Goal: Transaction & Acquisition: Book appointment/travel/reservation

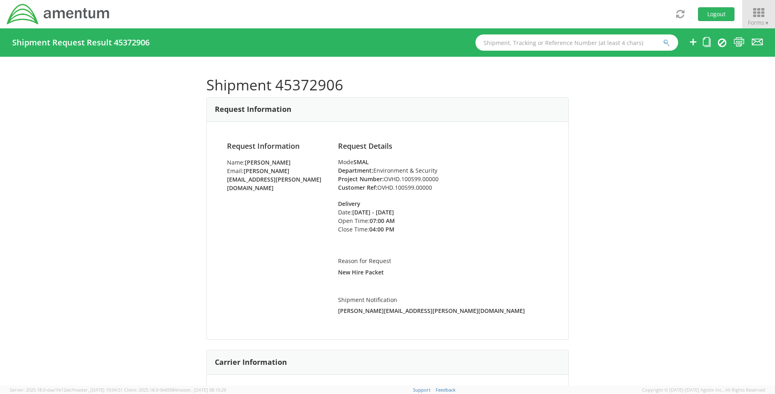
click at [757, 11] on icon at bounding box center [759, 12] width 38 height 11
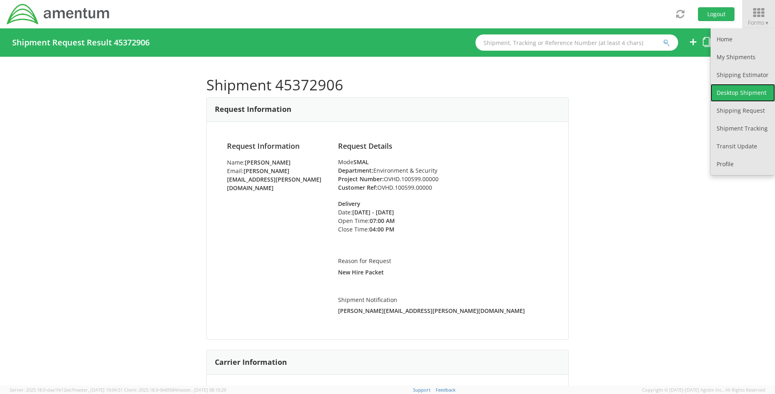
click at [742, 90] on link "Desktop Shipment" at bounding box center [743, 93] width 64 height 18
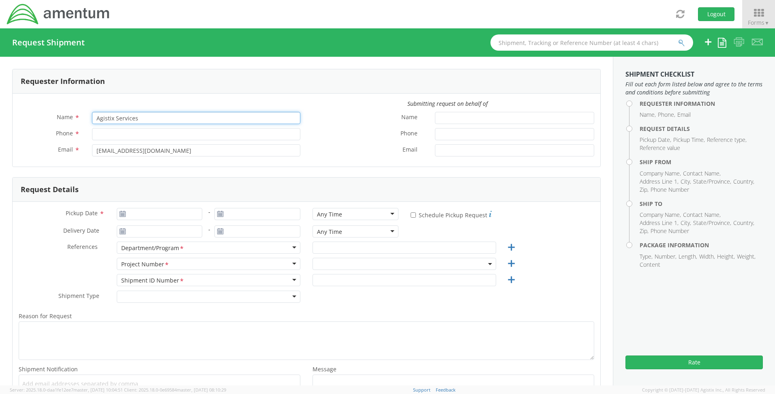
drag, startPoint x: 153, startPoint y: 120, endPoint x: 9, endPoint y: 106, distance: 144.6
select select "OVHD.100548.OPSXX"
type input "[PERSON_NAME]"
type input "[PHONE_NUMBER]"
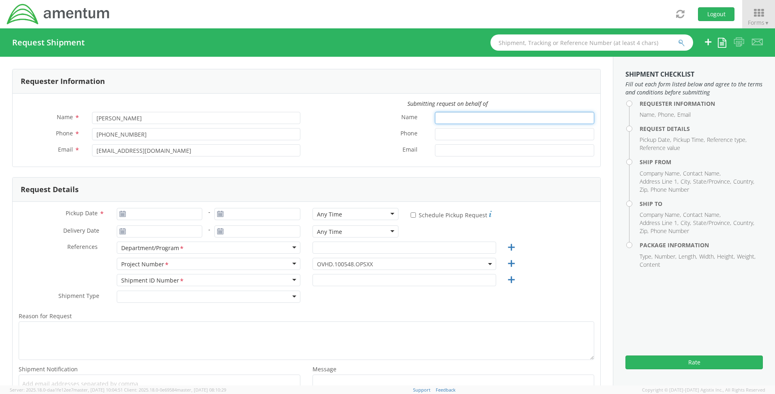
type input "[PERSON_NAME]"
type input "8035223082"
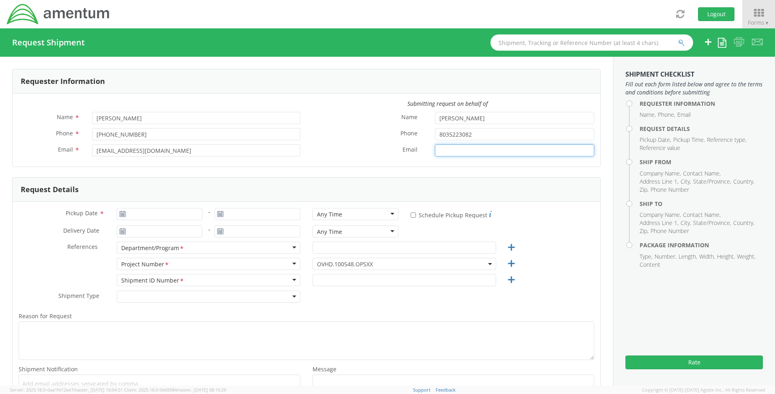
type input "[PERSON_NAME][EMAIL_ADDRESS][PERSON_NAME][DOMAIN_NAME]"
type input "[DATE]"
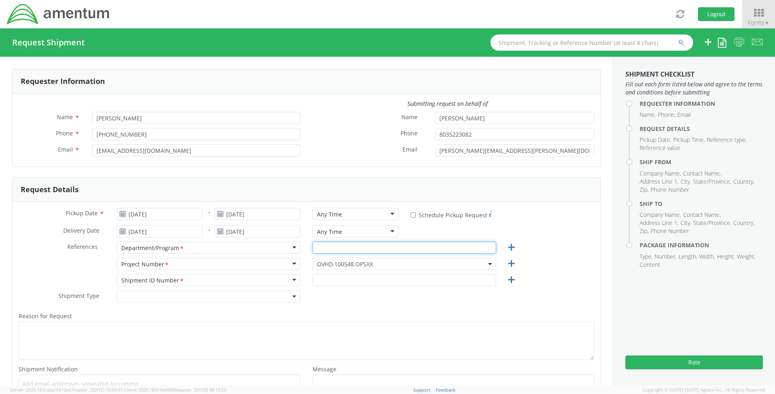
type input "E&E [GEOGRAPHIC_DATA]"
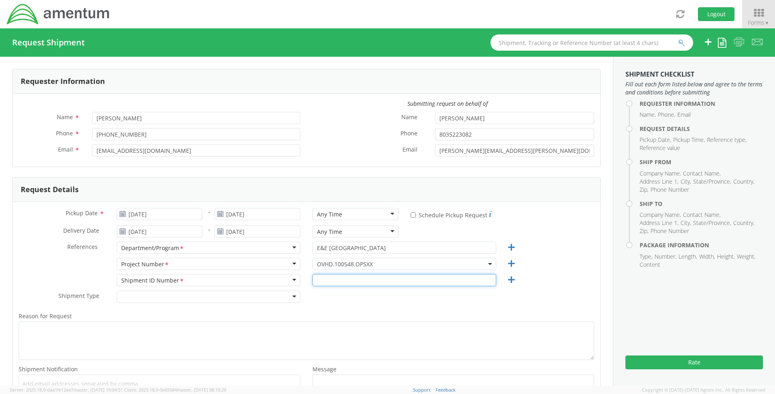
type input "1"
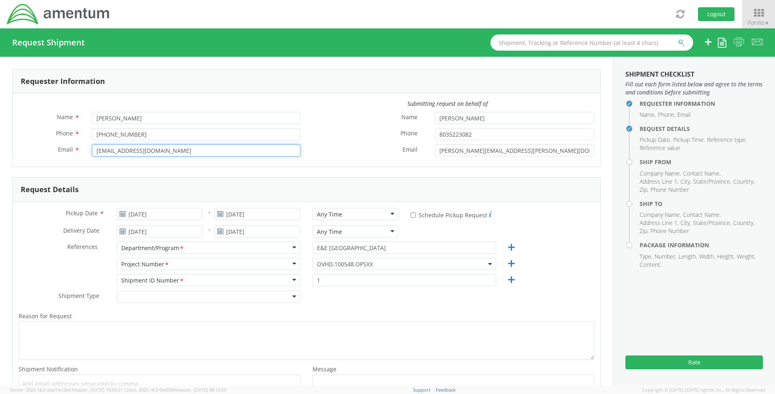
drag, startPoint x: 230, startPoint y: 150, endPoint x: -22, endPoint y: 141, distance: 252.8
click at [0, 141] on html "annexa Batch Shipping Guide Created with Sketch. calendar Created with Sketch." at bounding box center [387, 197] width 775 height 394
type input "[PERSON_NAME][EMAIL_ADDRESS][PERSON_NAME][DOMAIN_NAME]"
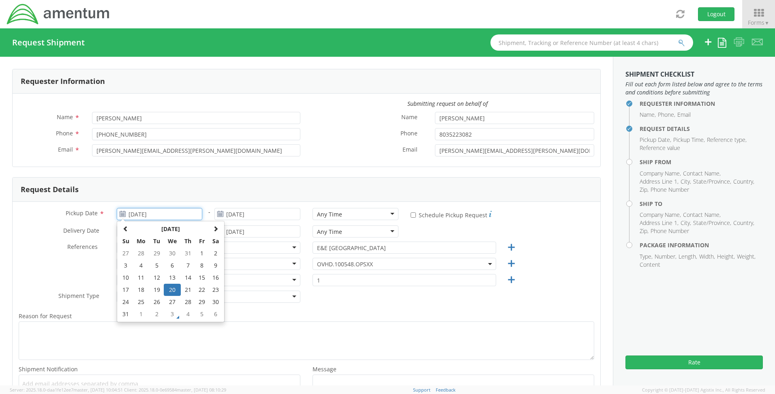
click at [164, 219] on input "[DATE]" at bounding box center [160, 214] width 86 height 12
click at [217, 231] on span at bounding box center [216, 229] width 6 height 6
click at [174, 252] on td "3" at bounding box center [172, 253] width 17 height 12
type input "[DATE]"
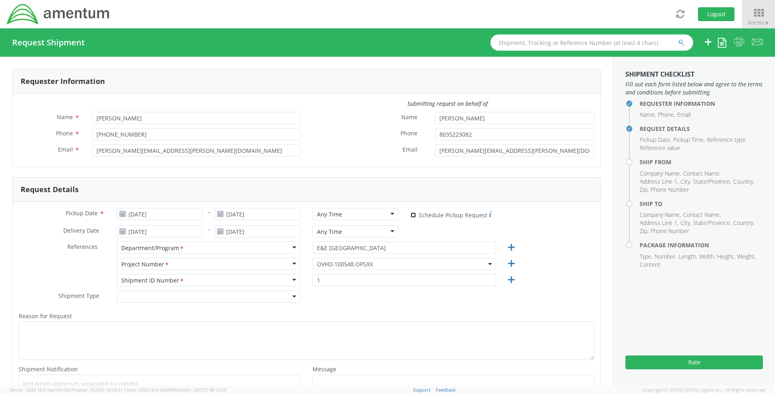
click at [411, 215] on input "* Schedule Pickup Request" at bounding box center [413, 214] width 5 height 5
checkbox input "true"
click at [386, 214] on div "Any Time" at bounding box center [356, 214] width 86 height 12
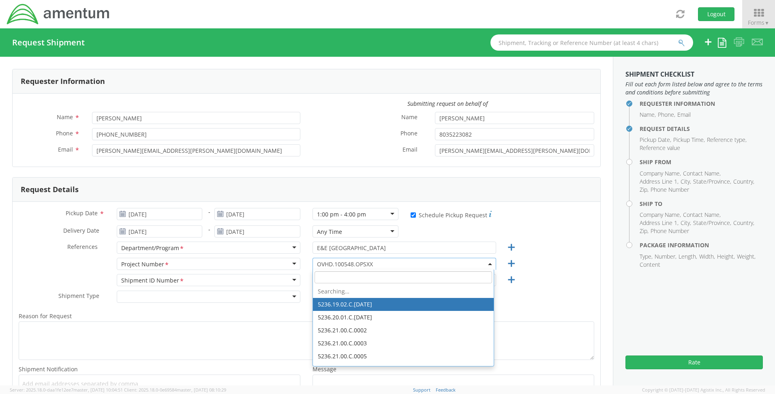
click at [391, 263] on span "OVHD.100548.OPSXX" at bounding box center [404, 264] width 175 height 8
click at [346, 273] on input "search" at bounding box center [404, 277] width 178 height 12
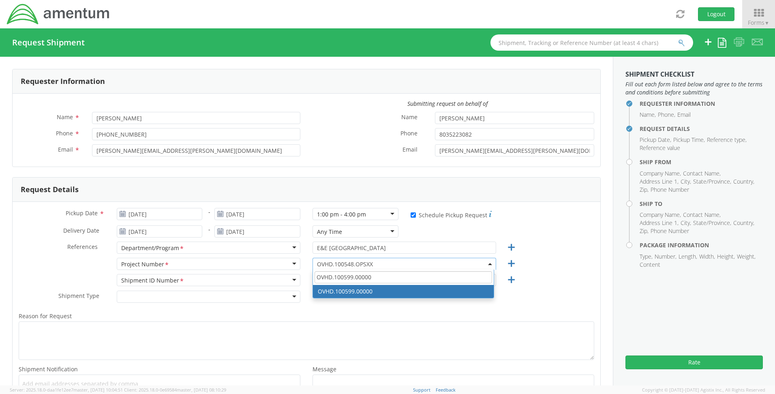
type input "OVHD.100599.00000"
select select "OVHD.100599.00000"
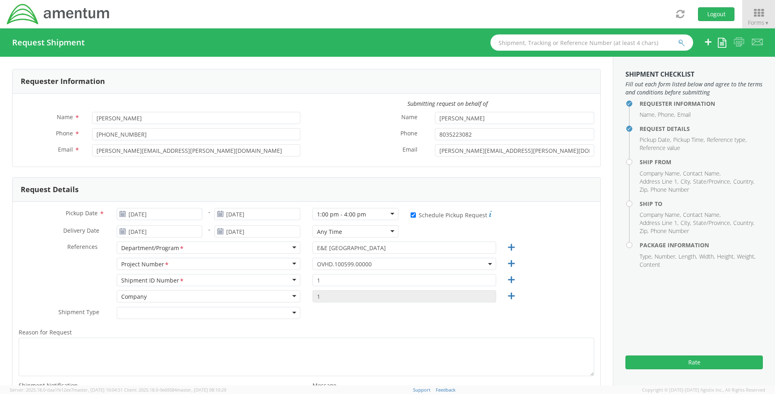
click at [40, 335] on span "Reason for Request" at bounding box center [45, 332] width 53 height 8
click at [40, 338] on textarea "Reason for Request *" at bounding box center [307, 357] width 576 height 39
click at [39, 343] on textarea "Reason for Request *" at bounding box center [307, 357] width 576 height 39
type textarea "W"
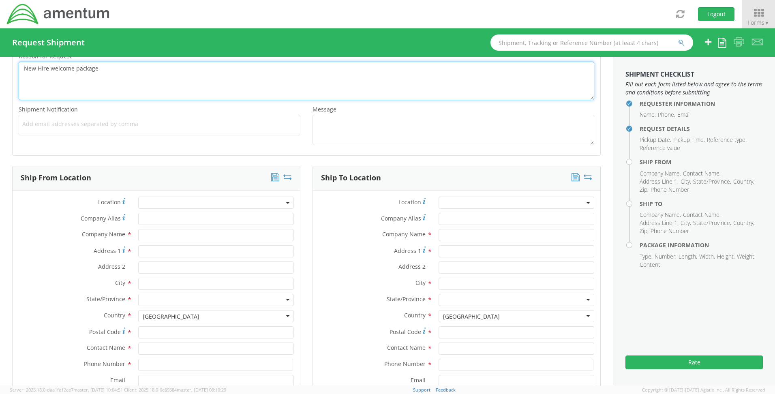
scroll to position [284, 0]
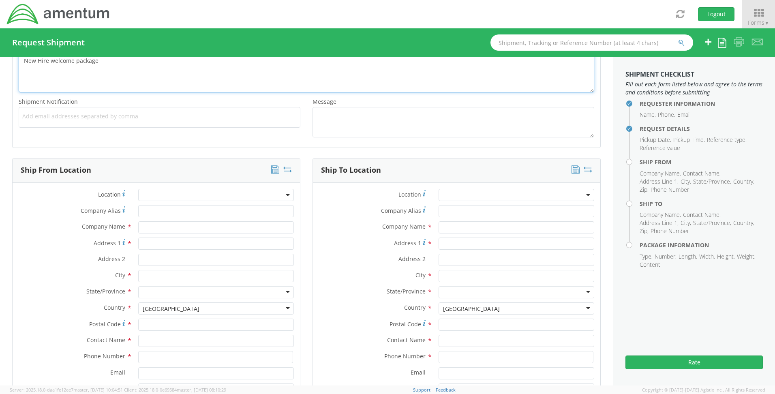
type textarea "New Hire welcome package"
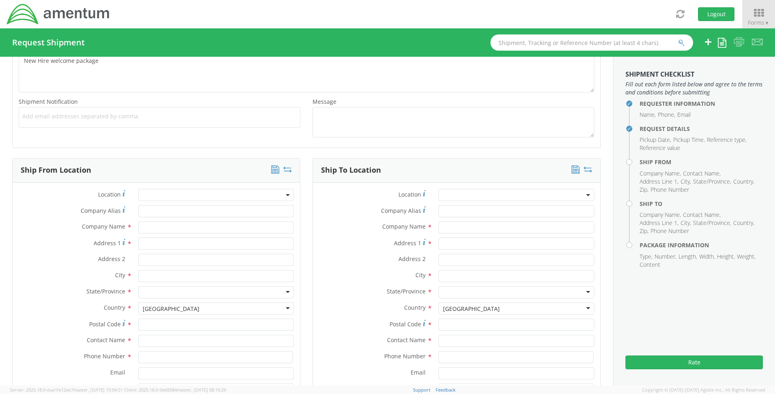
click at [161, 221] on div "Company Alias *" at bounding box center [157, 213] width 288 height 16
click at [159, 231] on input "text" at bounding box center [216, 227] width 156 height 12
click at [49, 245] on label "Address 1 *" at bounding box center [73, 243] width 120 height 11
click at [138, 245] on input "Address 1 *" at bounding box center [216, 244] width 156 height 12
click at [162, 231] on input "text" at bounding box center [216, 227] width 156 height 12
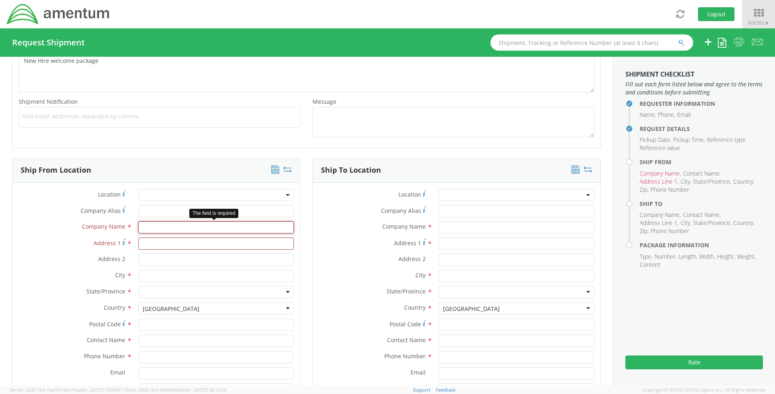
type input "Amentum"
type input "[STREET_ADDRESS][PERSON_NAME]"
type input "Aiken"
type input "29801"
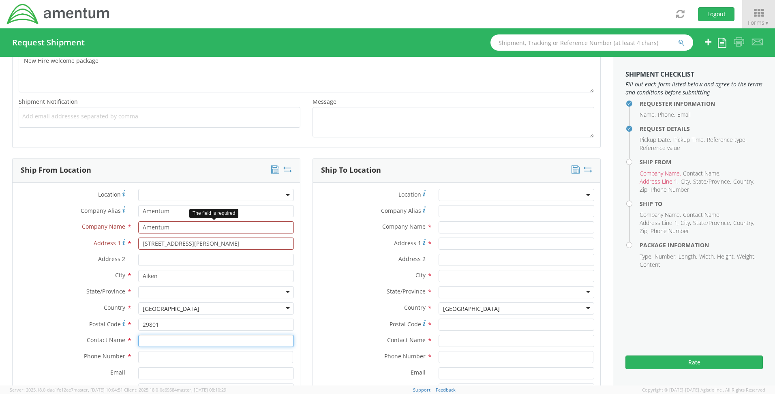
type input "[PERSON_NAME]"
type input "8035223082"
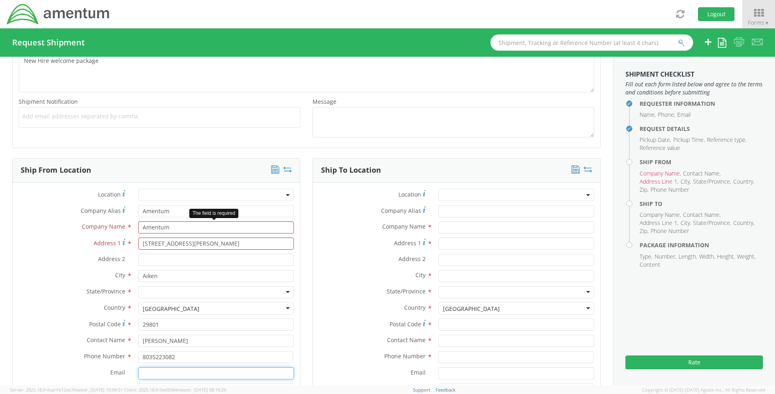
type input "[PERSON_NAME][EMAIL_ADDRESS][PERSON_NAME][DOMAIN_NAME]"
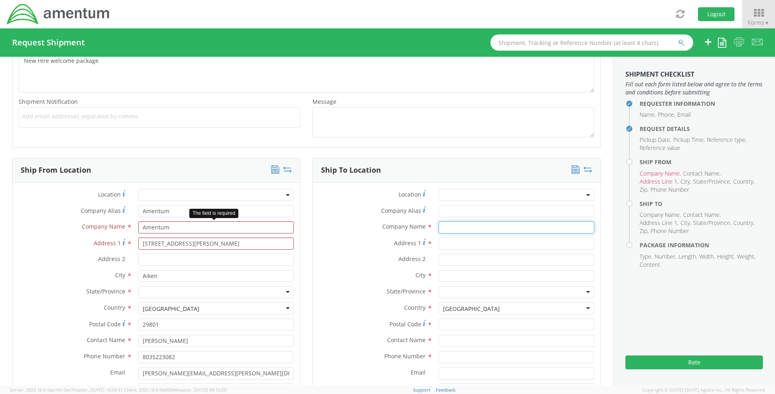
type input "Amentum"
type input "[STREET_ADDRESS][PERSON_NAME]"
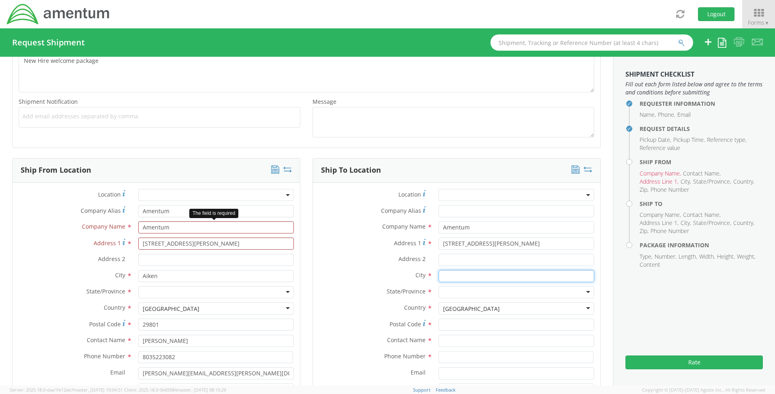
type input "[GEOGRAPHIC_DATA]"
type input "89107"
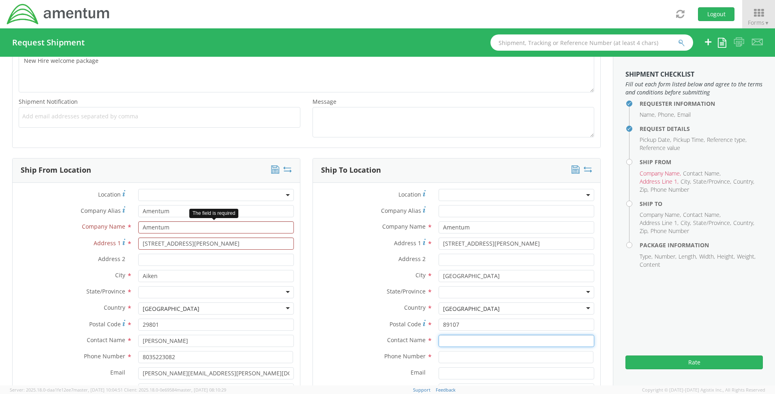
type input "[PERSON_NAME]"
type input "[PHONE_NUMBER]"
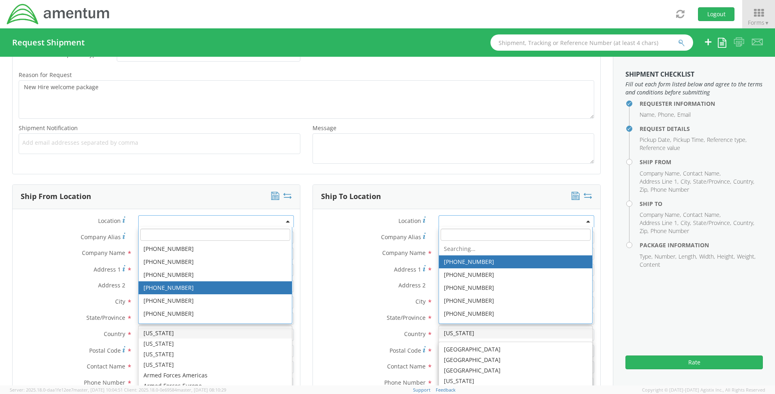
scroll to position [258, 0]
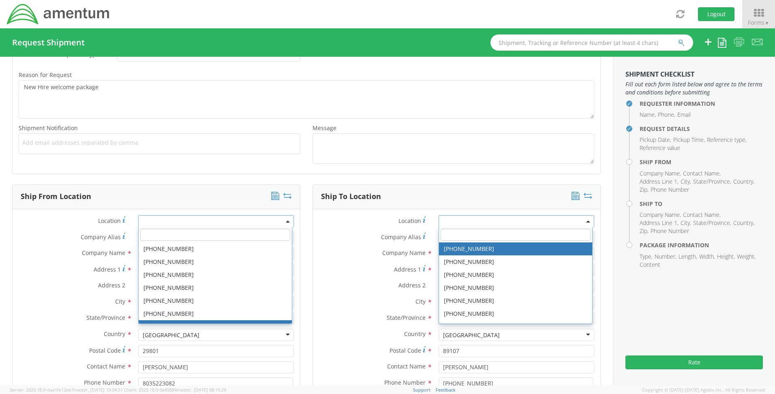
click at [24, 277] on div "Address [STREET_ADDRESS][PERSON_NAME]" at bounding box center [157, 272] width 288 height 16
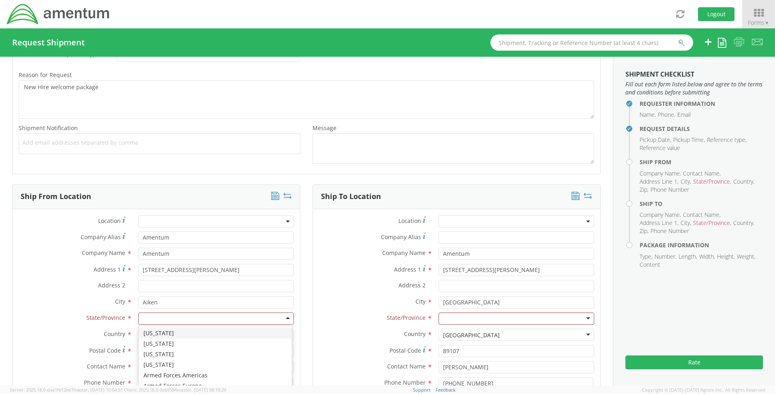
click at [149, 315] on div at bounding box center [216, 319] width 156 height 12
type input "d"
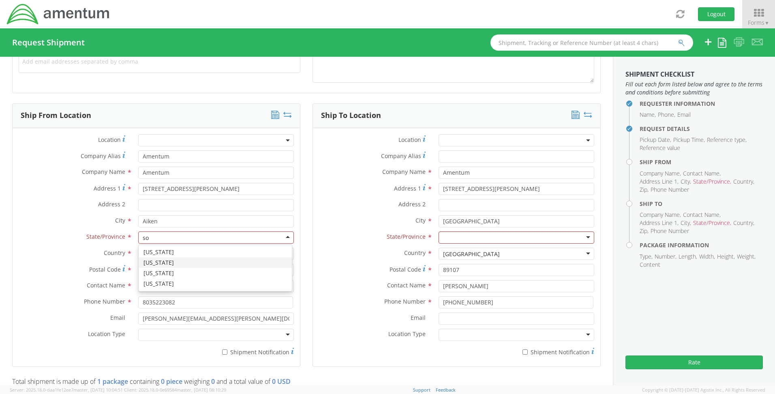
scroll to position [0, 0]
type input "sout"
click at [168, 336] on div at bounding box center [216, 335] width 156 height 12
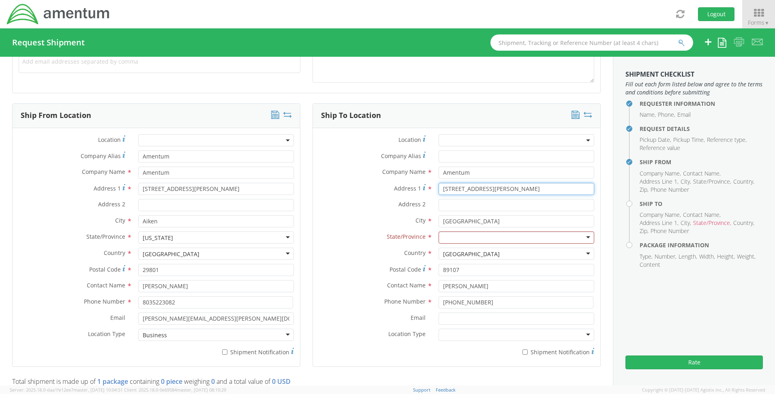
drag, startPoint x: 479, startPoint y: 189, endPoint x: 413, endPoint y: 188, distance: 66.5
click at [413, 188] on div "Address [STREET_ADDRESS][PERSON_NAME]" at bounding box center [457, 189] width 288 height 12
click at [452, 191] on input "Address 1 *" at bounding box center [517, 189] width 156 height 12
click at [445, 189] on input "Address 1 *" at bounding box center [517, 189] width 156 height 12
click at [455, 190] on input "Address 1 *" at bounding box center [517, 189] width 156 height 12
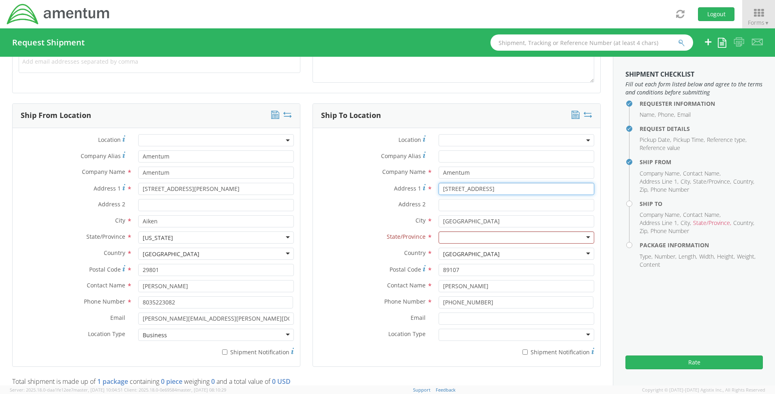
type input "[STREET_ADDRESS]"
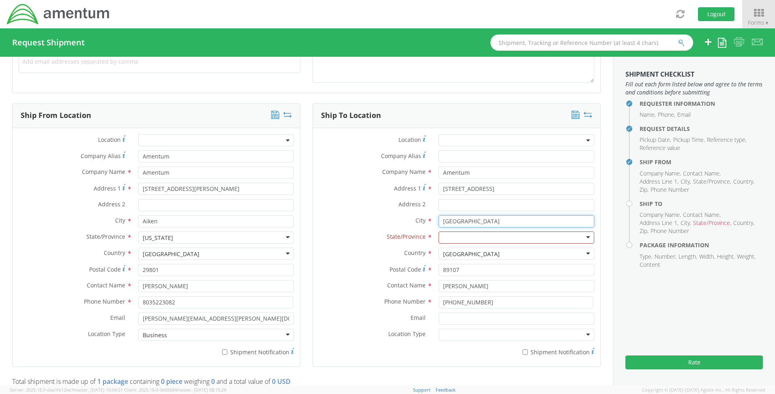
drag, startPoint x: 461, startPoint y: 223, endPoint x: 408, endPoint y: 221, distance: 53.2
click at [408, 221] on div "City * [GEOGRAPHIC_DATA] searching..." at bounding box center [457, 221] width 288 height 12
type input "[GEOGRAPHIC_DATA]"
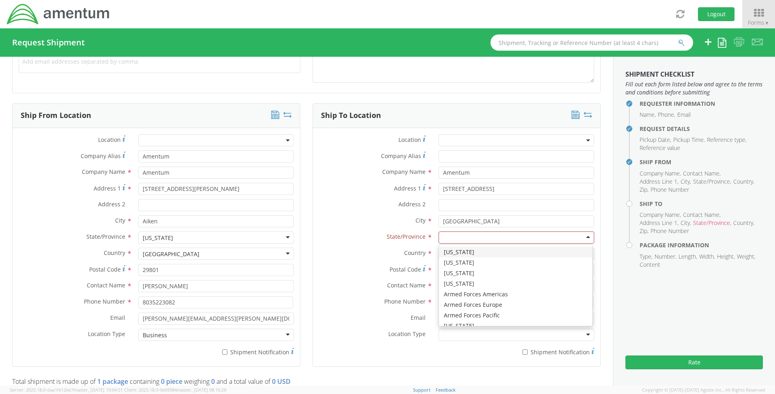
click at [456, 236] on div at bounding box center [517, 238] width 156 height 12
type input "New Y"
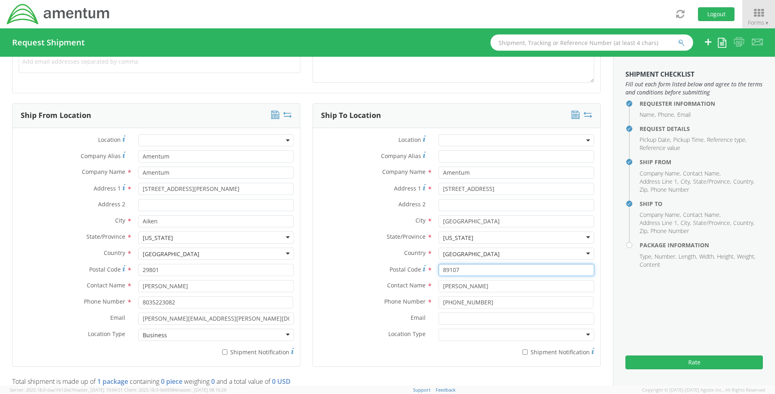
drag, startPoint x: 458, startPoint y: 271, endPoint x: 411, endPoint y: 270, distance: 47.5
click at [411, 270] on div "Postal Code * 89107" at bounding box center [457, 270] width 288 height 12
type input "11216"
drag, startPoint x: 453, startPoint y: 289, endPoint x: 412, endPoint y: 290, distance: 41.8
click at [412, 290] on div "Contact Name * [PERSON_NAME]" at bounding box center [457, 286] width 288 height 12
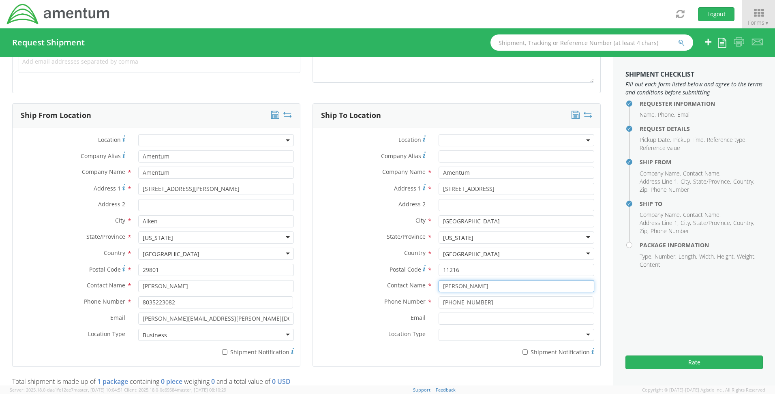
type input "[PERSON_NAME]"
drag, startPoint x: 501, startPoint y: 304, endPoint x: 392, endPoint y: 300, distance: 109.2
click at [392, 300] on div "Phone Number * [PHONE_NUMBER]" at bounding box center [457, 302] width 288 height 12
type input "[PHONE_NUMBER]"
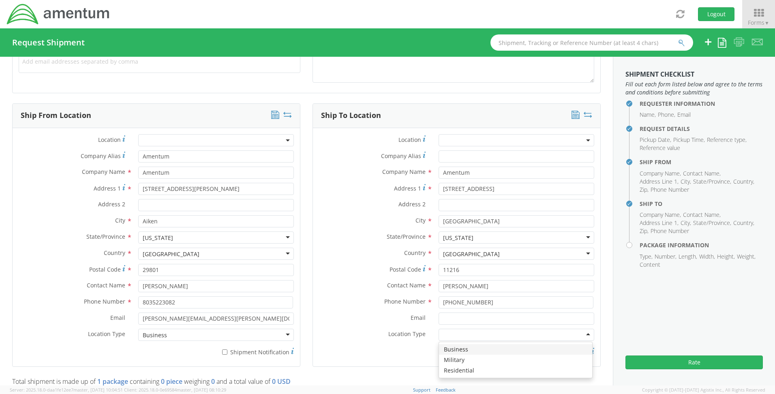
click at [463, 331] on div at bounding box center [517, 335] width 156 height 12
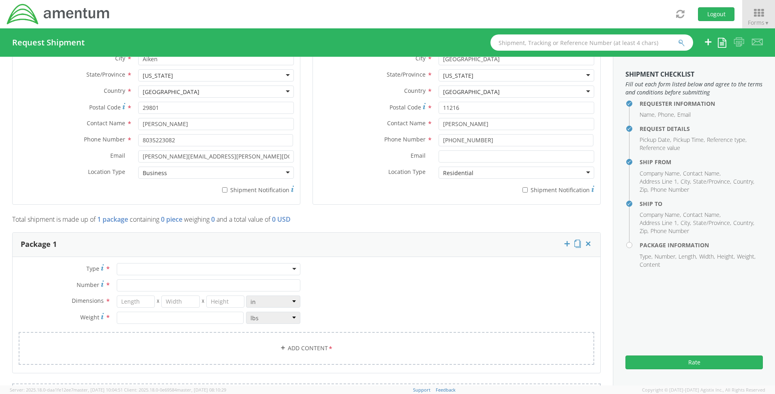
scroll to position [622, 0]
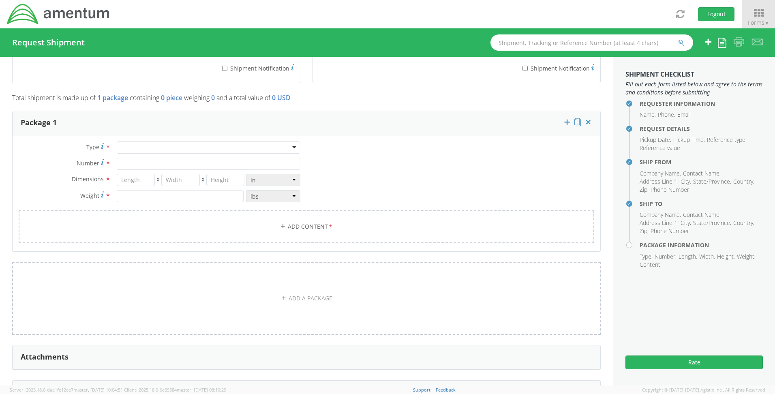
click at [139, 152] on div at bounding box center [209, 148] width 184 height 12
click at [129, 159] on input "Number *" at bounding box center [209, 164] width 184 height 12
type input "1"
click at [129, 180] on input "number" at bounding box center [136, 180] width 39 height 12
type input "13"
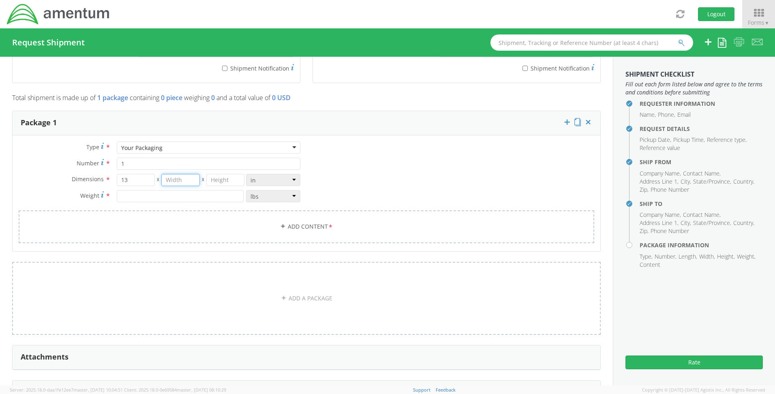
click at [185, 184] on input "number" at bounding box center [180, 180] width 39 height 12
type input "10"
click at [221, 181] on input "number" at bounding box center [225, 180] width 39 height 12
type input "0"
click at [163, 198] on input "number" at bounding box center [180, 196] width 127 height 12
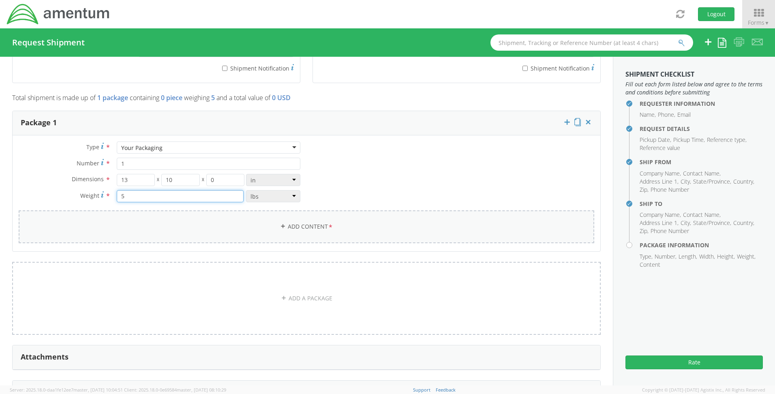
type input "5"
click at [155, 227] on link "Add Content *" at bounding box center [307, 226] width 576 height 33
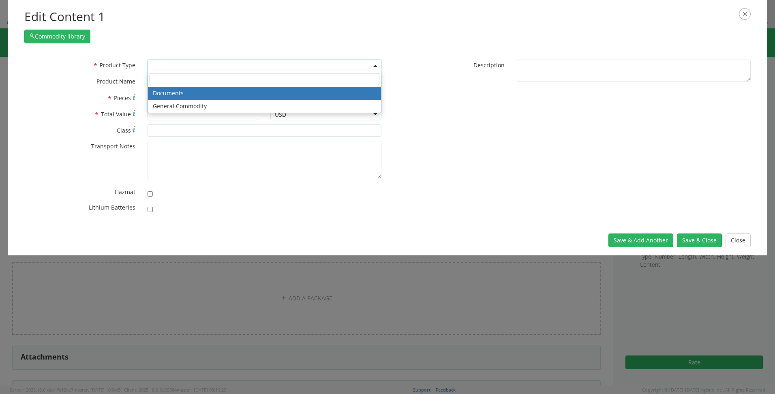
click at [151, 63] on span at bounding box center [265, 66] width 234 height 12
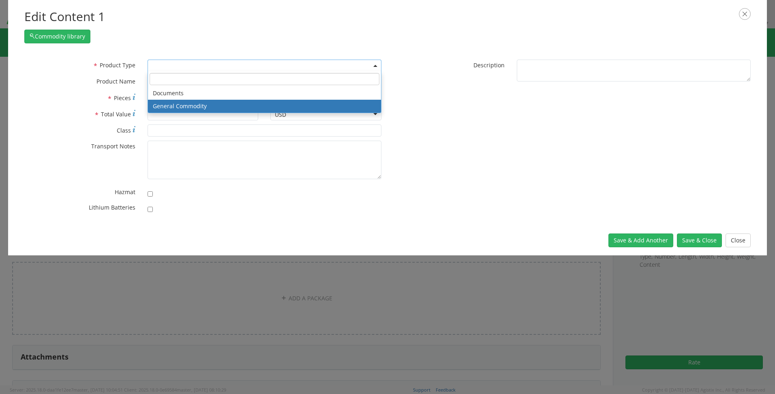
select select "COMMODITY"
type input "General Commodity"
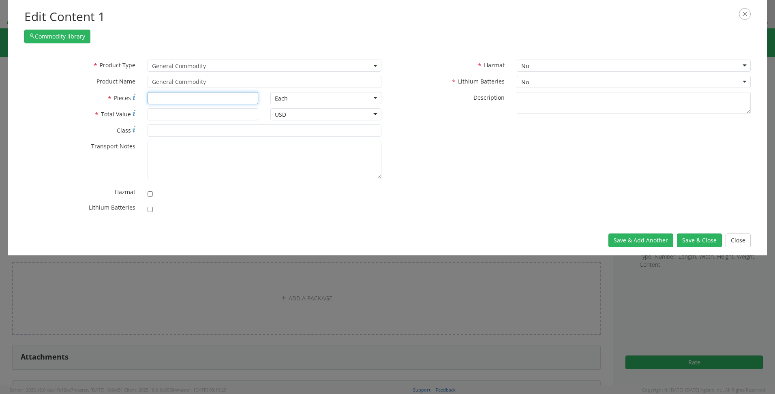
click at [161, 97] on input "* Pieces" at bounding box center [203, 98] width 111 height 12
type input "8"
click at [160, 115] on input "* Total Value" at bounding box center [203, 114] width 111 height 12
type input "100"
click at [660, 238] on button "Save & Add Another" at bounding box center [641, 241] width 65 height 14
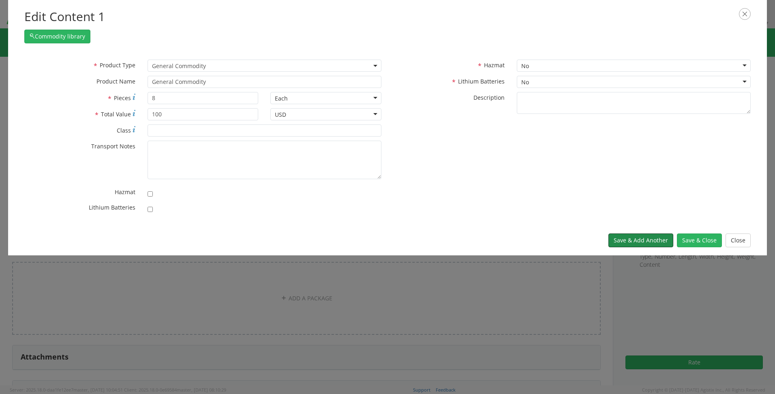
select select
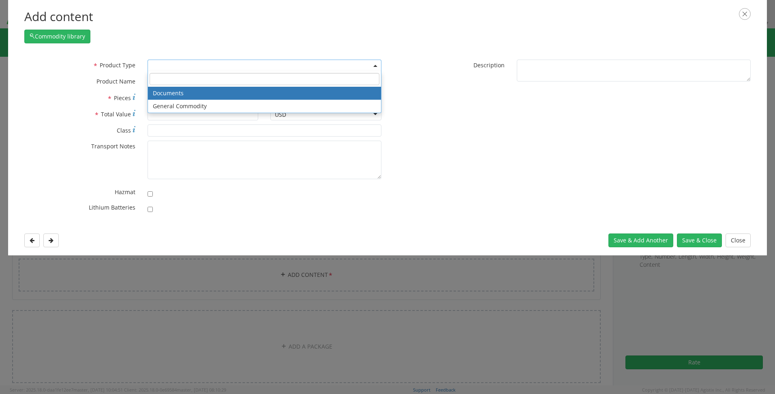
click at [212, 64] on span at bounding box center [265, 66] width 234 height 12
select select "DOCUMENT"
type input "Documents"
type input "1"
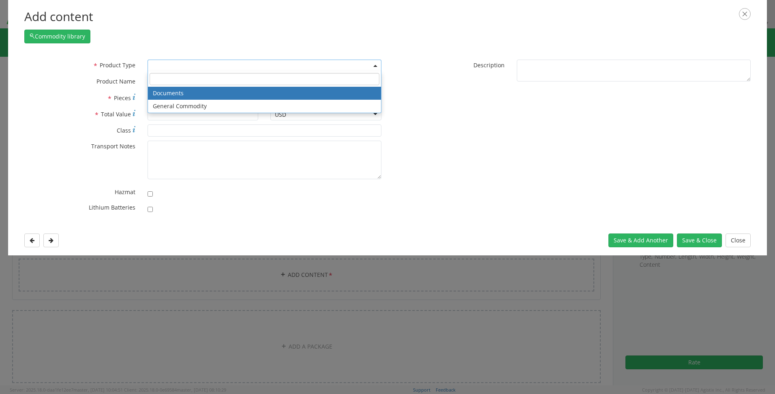
type textarea "Documents"
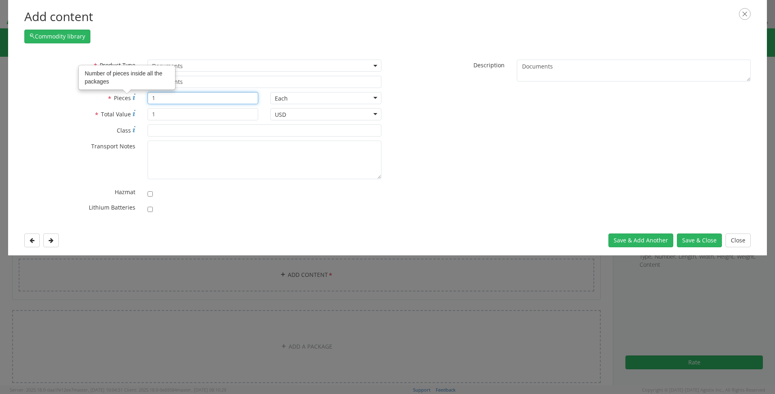
drag, startPoint x: 162, startPoint y: 99, endPoint x: 123, endPoint y: 99, distance: 38.9
click at [123, 99] on div "* Pieces Number of pieces inside all the packages 1" at bounding box center [141, 98] width 246 height 12
type input "2"
type input "150"
click at [686, 238] on button "Save & Close" at bounding box center [699, 241] width 45 height 14
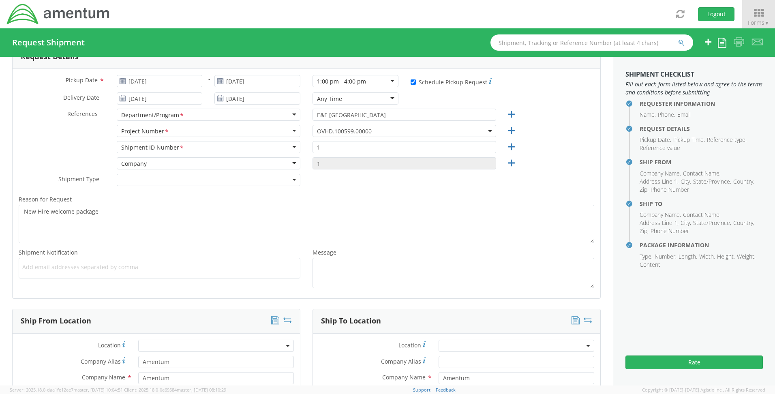
scroll to position [0, 0]
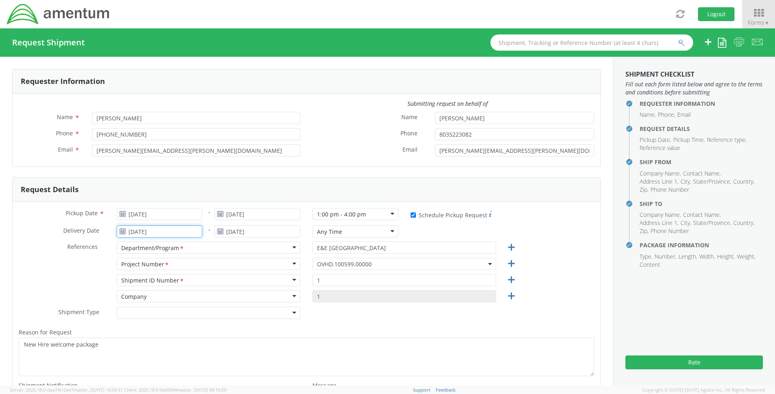
click at [179, 228] on input "[DATE]" at bounding box center [160, 231] width 86 height 12
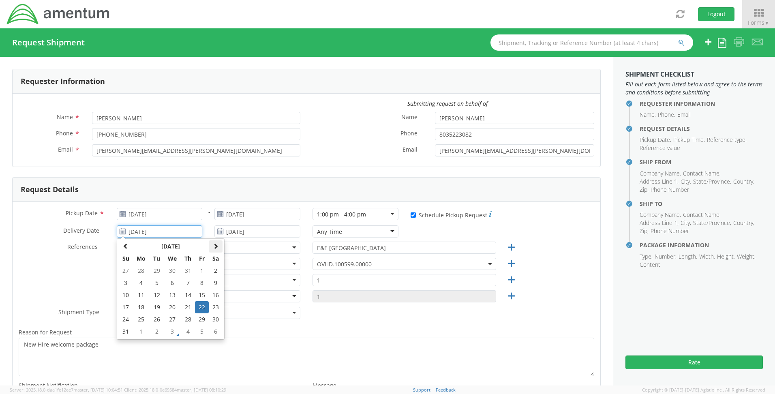
click at [213, 245] on span at bounding box center [216, 246] width 6 height 6
click at [198, 268] on td "5" at bounding box center [202, 271] width 14 height 12
type input "[DATE]"
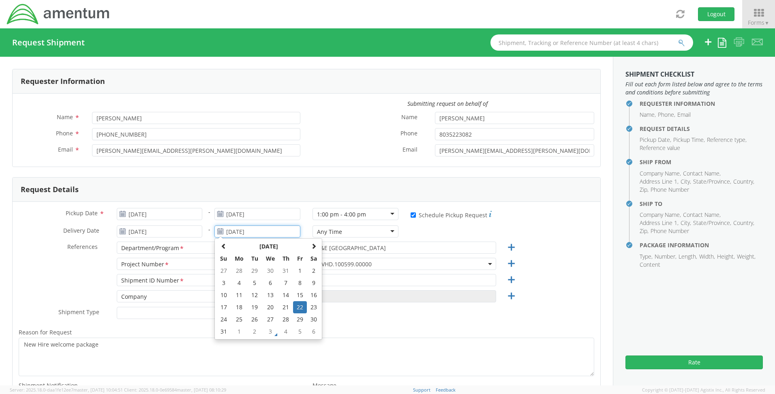
click at [265, 230] on input "[DATE]" at bounding box center [258, 231] width 86 height 12
click at [310, 250] on th at bounding box center [314, 246] width 14 height 12
click at [295, 266] on td "5" at bounding box center [300, 271] width 14 height 12
type input "[DATE]"
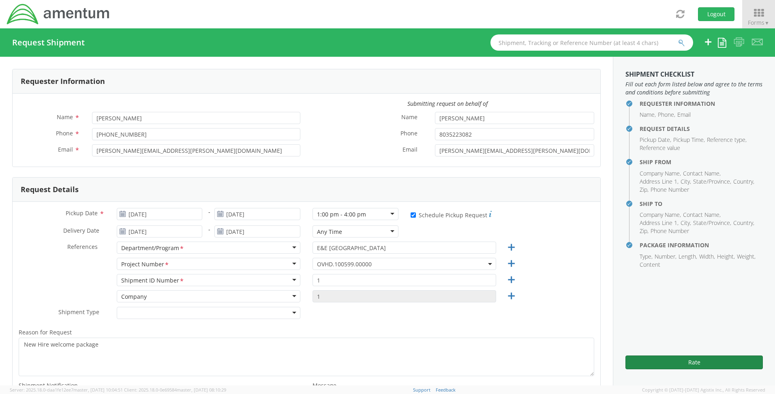
click at [682, 365] on button "Rate" at bounding box center [694, 363] width 137 height 14
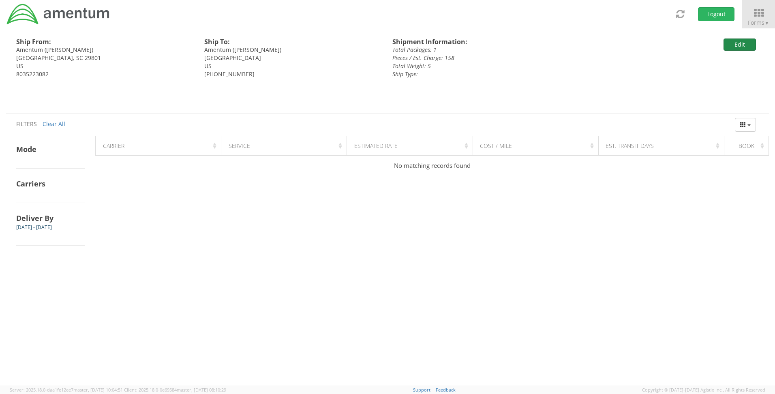
click at [740, 47] on button "Edit" at bounding box center [740, 45] width 32 height 12
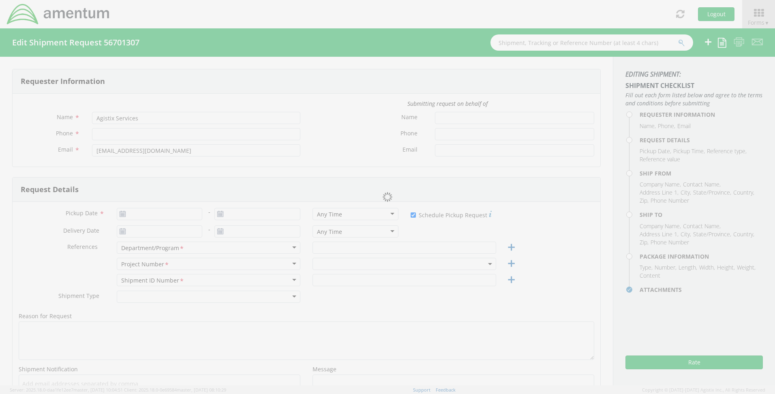
type input "[PERSON_NAME]"
type input "[PHONE_NUMBER]"
type input "[PERSON_NAME][EMAIL_ADDRESS][PERSON_NAME][DOMAIN_NAME]"
type input "[PERSON_NAME]"
type input "8035223082"
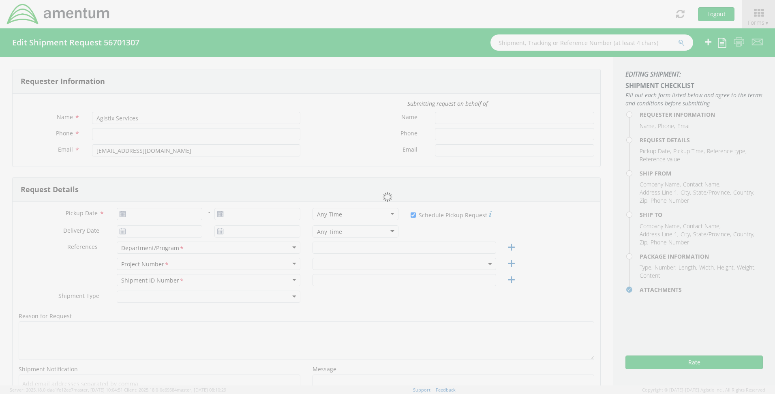
type input "[PERSON_NAME][EMAIL_ADDRESS][PERSON_NAME][DOMAIN_NAME]"
type input "[DATE]"
checkbox input "true"
type input "[DATE]"
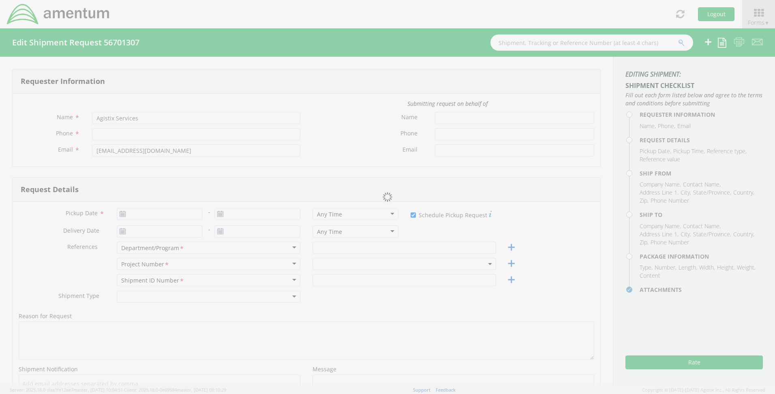
type input "[DATE]"
type input "E&E [GEOGRAPHIC_DATA]"
type input "1"
type textarea "New Hire welcome package"
select select
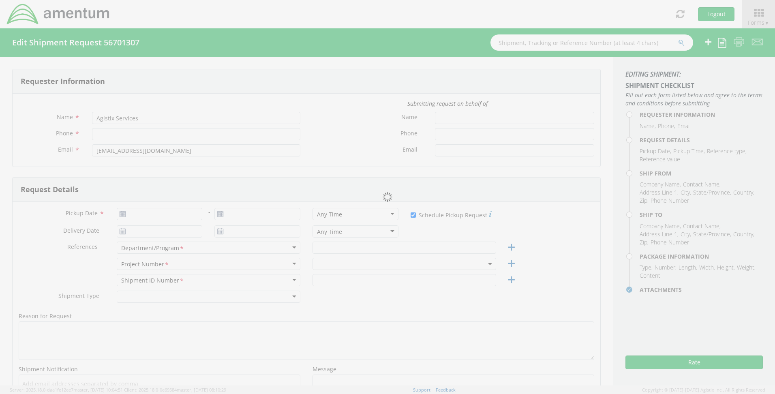
type input "Amentum"
type input "[STREET_ADDRESS][PERSON_NAME]"
type input "Aiken"
type input "29801"
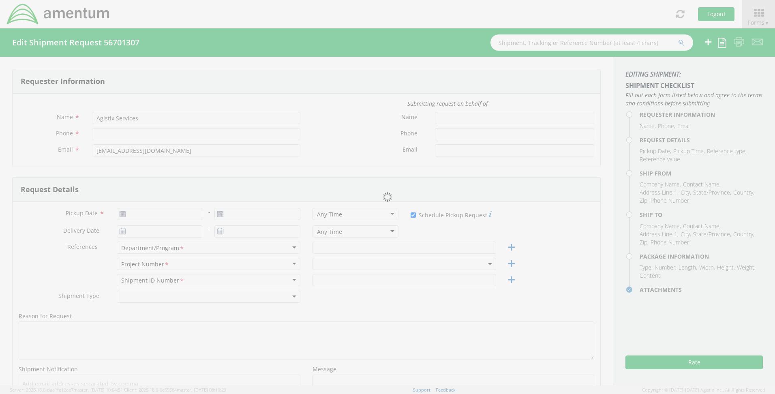
type input "[PERSON_NAME]"
type input "8035223082"
type input "[PERSON_NAME][EMAIL_ADDRESS][PERSON_NAME][DOMAIN_NAME]"
select select
type input "Amentum"
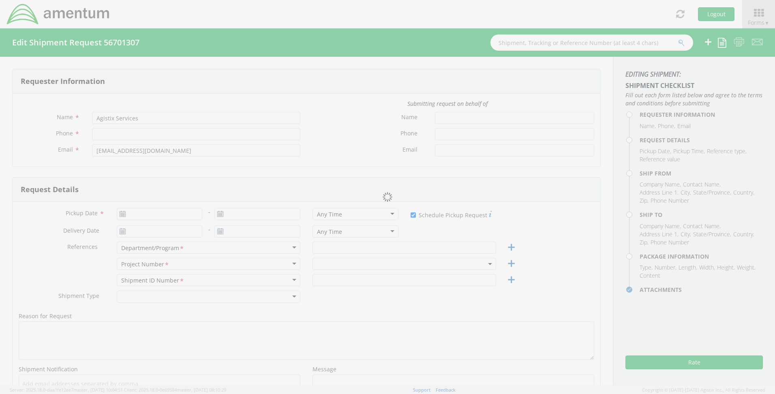
type input "[STREET_ADDRESS]"
type input "[GEOGRAPHIC_DATA]"
type input "11216"
type input "[PERSON_NAME]"
type input "[PHONE_NUMBER]"
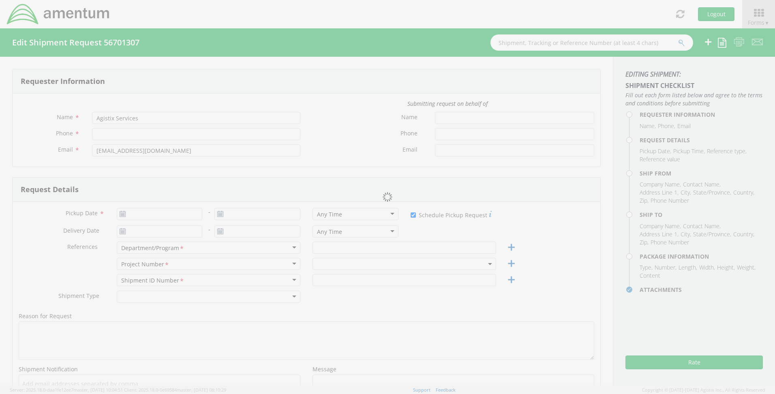
type input "1"
type input "13"
type input "10"
type input "5"
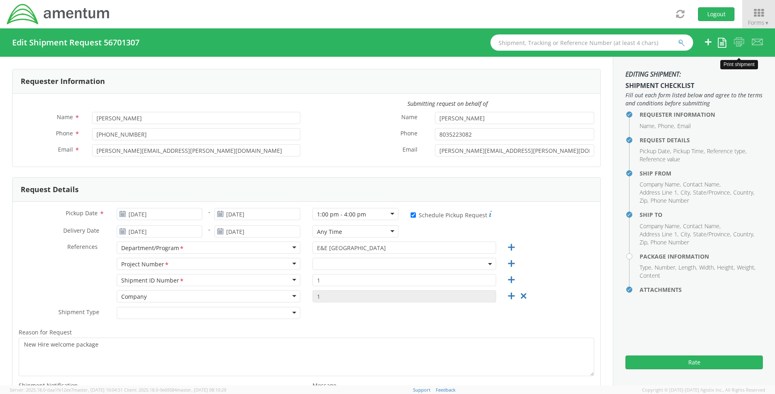
select select "OVHD.100599.00000"
click at [163, 232] on input "[DATE]" at bounding box center [160, 231] width 86 height 12
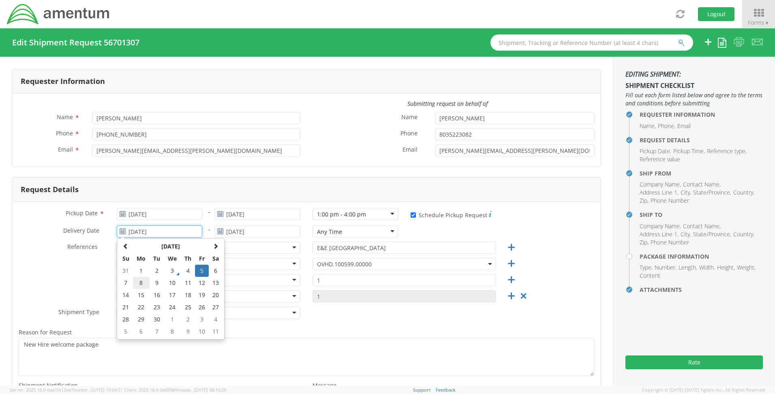
click at [137, 284] on td "8" at bounding box center [141, 283] width 17 height 12
type input "[DATE]"
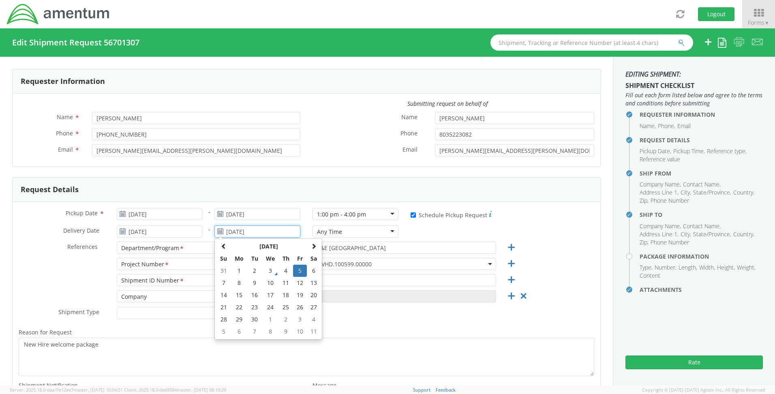
click at [256, 232] on input "[DATE]" at bounding box center [258, 231] width 86 height 12
click at [234, 283] on td "8" at bounding box center [239, 283] width 17 height 12
type input "[DATE]"
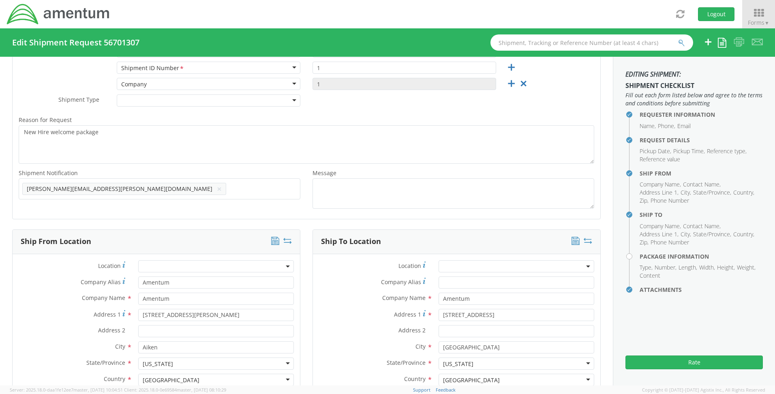
scroll to position [324, 0]
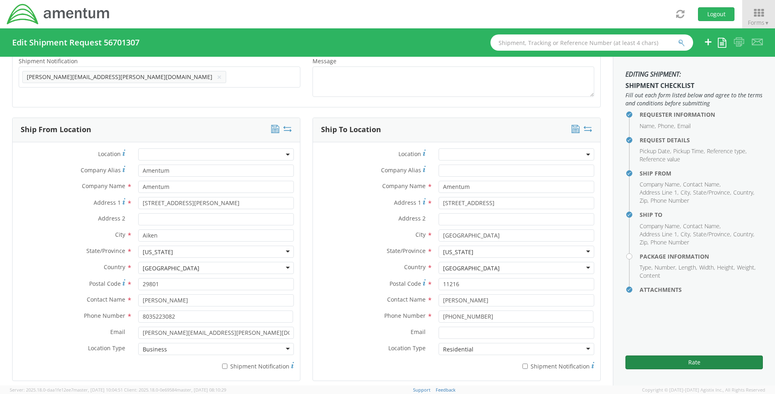
click at [658, 358] on button "Rate" at bounding box center [694, 363] width 137 height 14
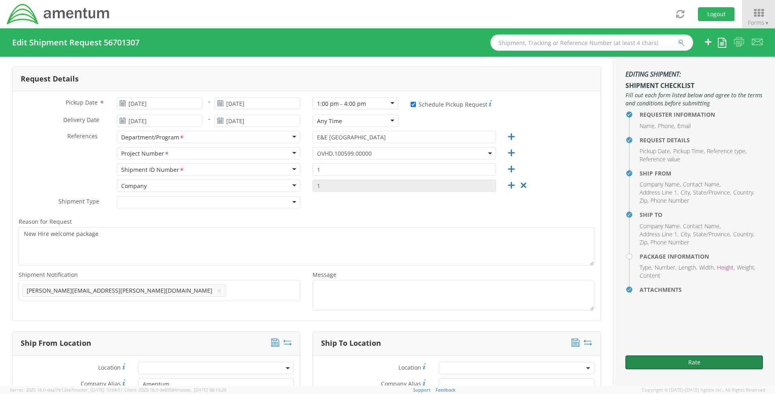
scroll to position [41, 0]
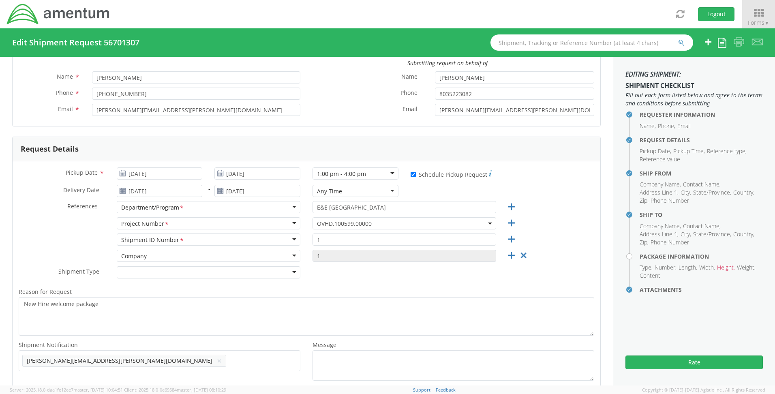
click at [292, 272] on div at bounding box center [209, 272] width 184 height 12
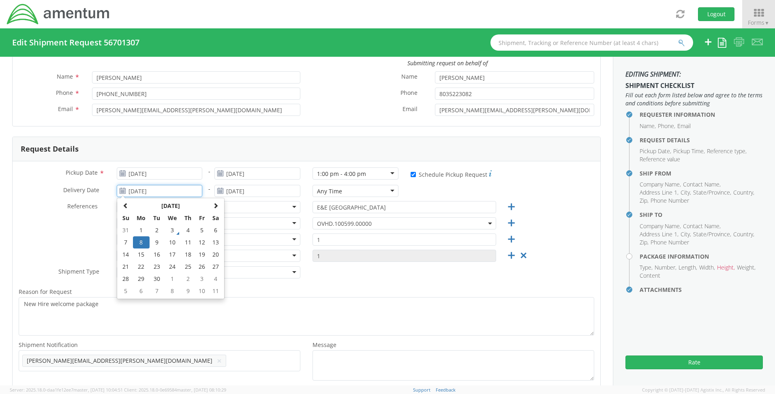
click at [182, 190] on input "[DATE]" at bounding box center [160, 191] width 86 height 12
click at [200, 228] on td "5" at bounding box center [202, 230] width 14 height 12
type input "[DATE]"
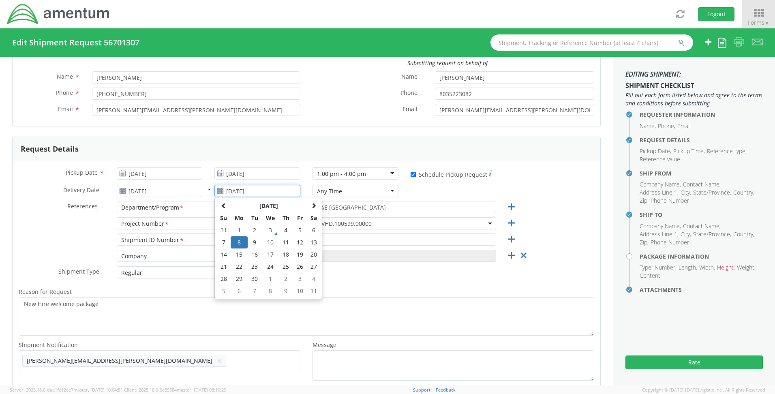
click at [282, 193] on input "[DATE]" at bounding box center [258, 191] width 86 height 12
click at [294, 227] on td "5" at bounding box center [300, 230] width 14 height 12
type input "[DATE]"
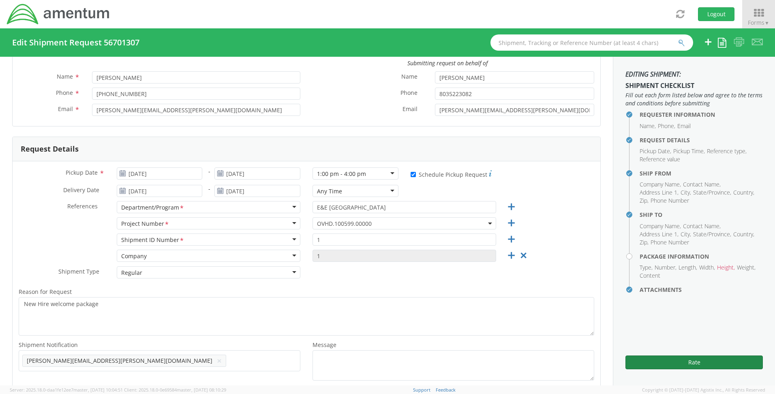
click at [687, 358] on button "Rate" at bounding box center [694, 363] width 137 height 14
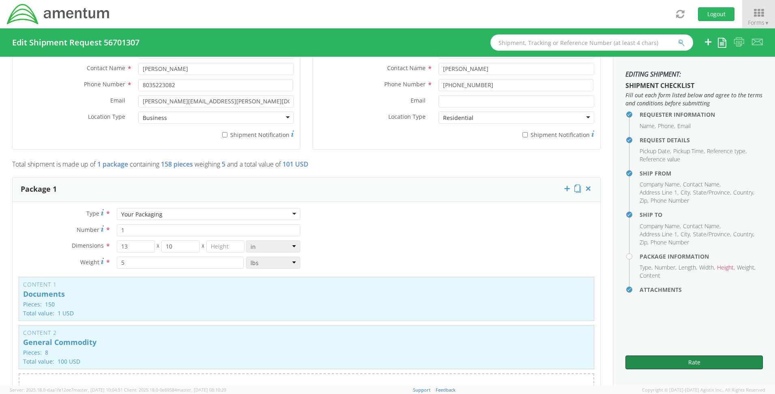
scroll to position [568, 0]
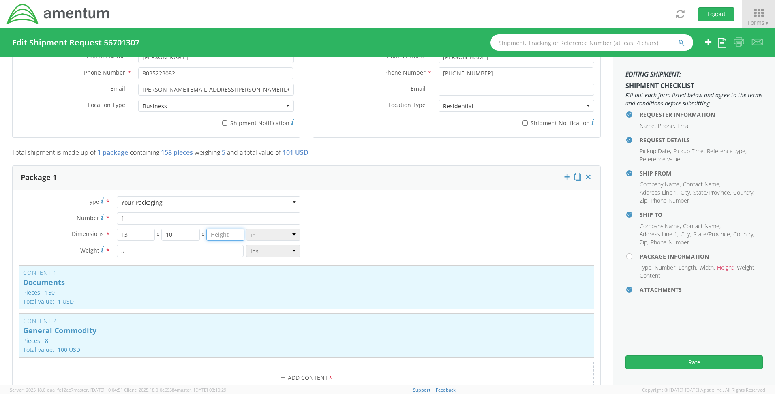
click at [234, 230] on input "number" at bounding box center [225, 235] width 39 height 12
type input "6"
click at [367, 230] on div "Type * Your Packaging Your Packaging Crate(s) Envelope Pallet(s) Oversized (Not…" at bounding box center [307, 300] width 588 height 208
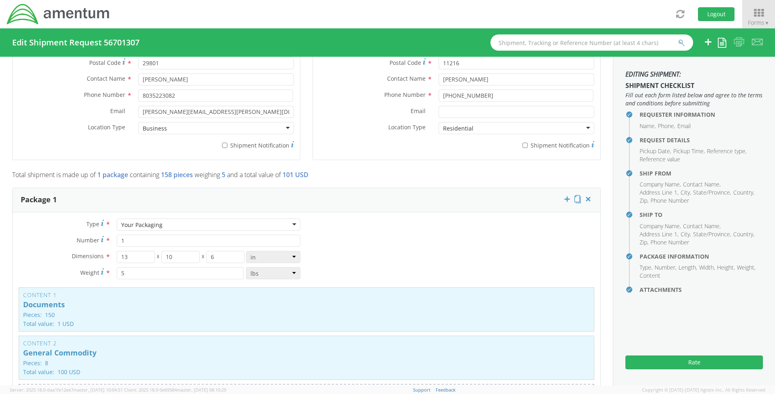
scroll to position [406, 0]
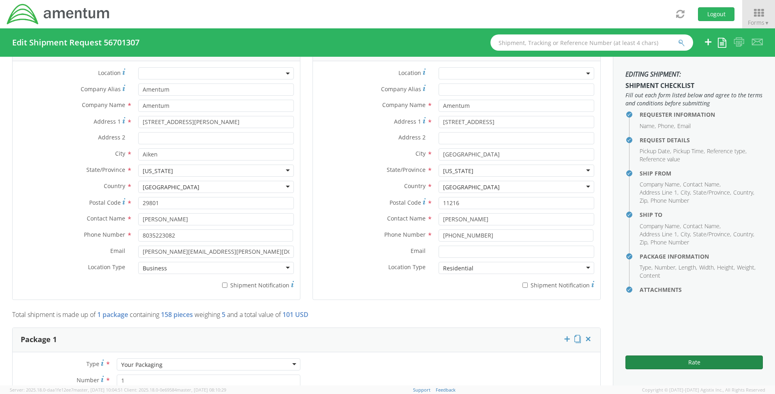
click at [694, 361] on button "Rate" at bounding box center [694, 363] width 137 height 14
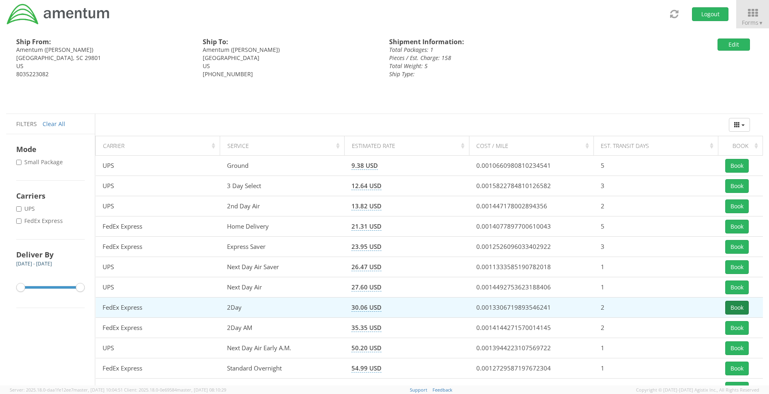
click at [736, 305] on button "Book" at bounding box center [737, 308] width 24 height 14
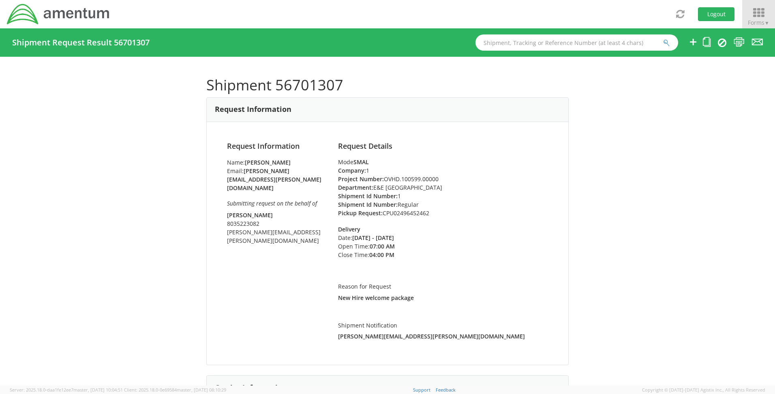
click at [755, 9] on icon at bounding box center [759, 12] width 38 height 11
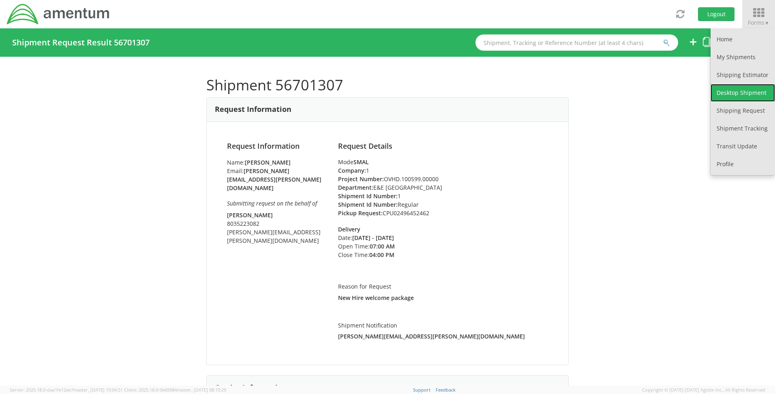
click at [729, 93] on link "Desktop Shipment" at bounding box center [743, 93] width 64 height 18
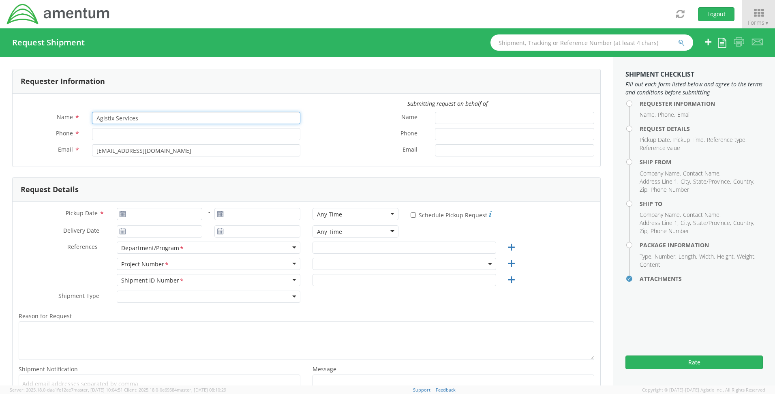
click at [137, 120] on input "Agistix Services" at bounding box center [196, 118] width 208 height 12
select select "OVHD.100548.OPSXX"
drag, startPoint x: 147, startPoint y: 118, endPoint x: 61, endPoint y: 112, distance: 86.2
click at [61, 112] on div "Name * Agistix Services" at bounding box center [160, 118] width 294 height 12
type input "[PERSON_NAME]"
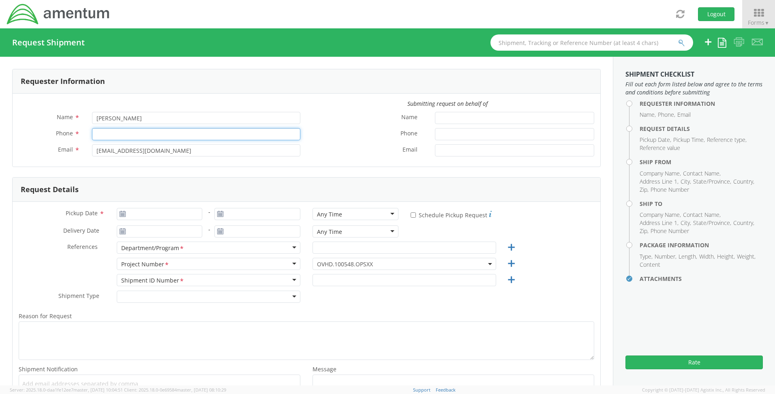
type input "[PHONE_NUMBER]"
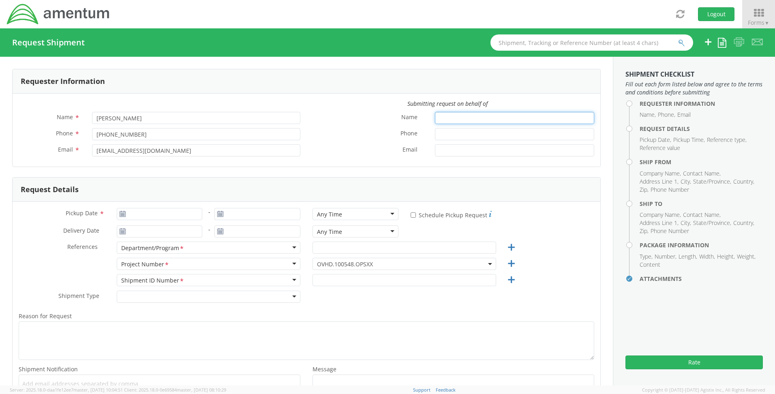
type input "[PERSON_NAME]"
type input "8035223082"
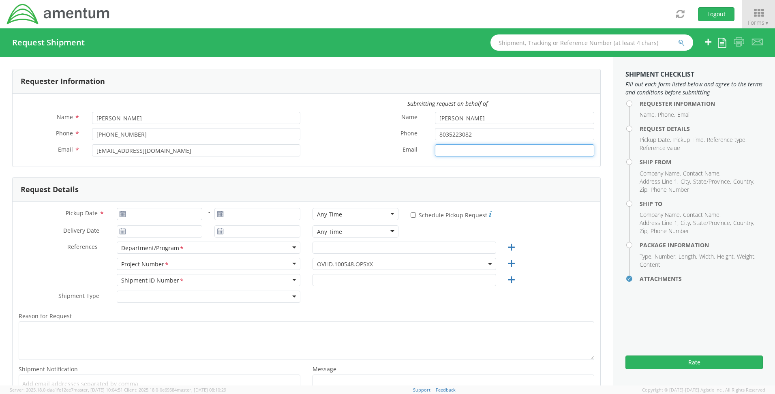
type input "[PERSON_NAME][EMAIL_ADDRESS][PERSON_NAME][DOMAIN_NAME]"
type input "[DATE]"
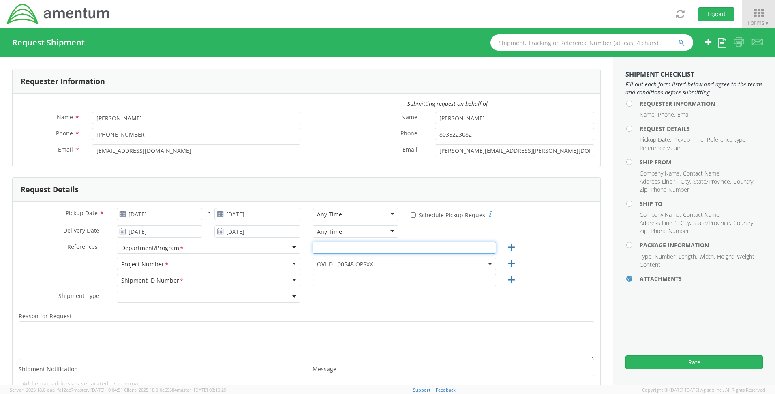
type input "E&E [GEOGRAPHIC_DATA]"
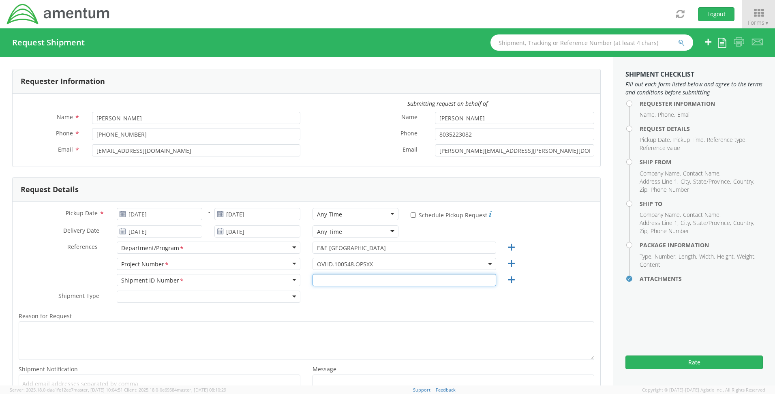
type input "1"
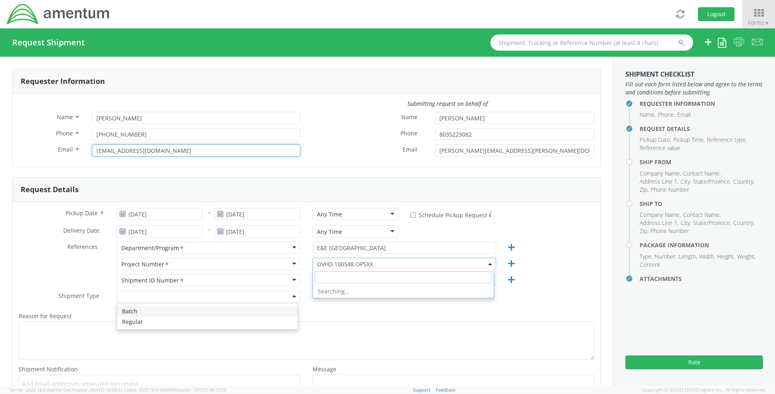
click at [154, 147] on input "[EMAIL_ADDRESS][DOMAIN_NAME]" at bounding box center [196, 150] width 208 height 12
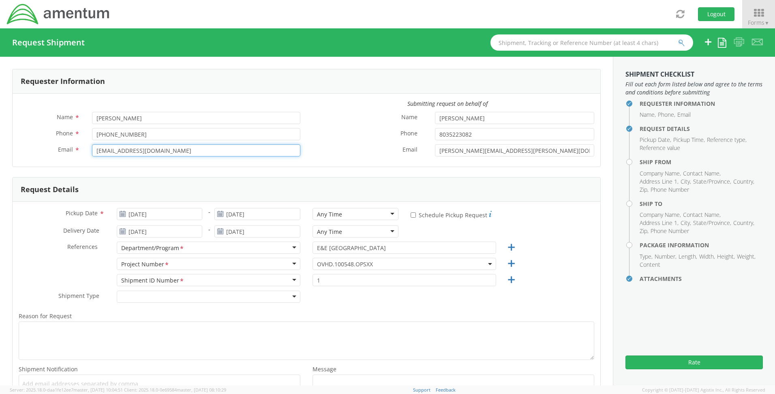
click at [233, 148] on input "[EMAIL_ADDRESS][DOMAIN_NAME]" at bounding box center [196, 150] width 208 height 12
drag, startPoint x: 232, startPoint y: 148, endPoint x: 86, endPoint y: 136, distance: 146.5
click at [86, 136] on div "Name * [PERSON_NAME] Phone * [PHONE_NUMBER] Email * [EMAIL_ADDRESS][DOMAIN_NAME]" at bounding box center [160, 136] width 294 height 49
type input "[PERSON_NAME][EMAIL_ADDRESS][PERSON_NAME][DOMAIN_NAME]"
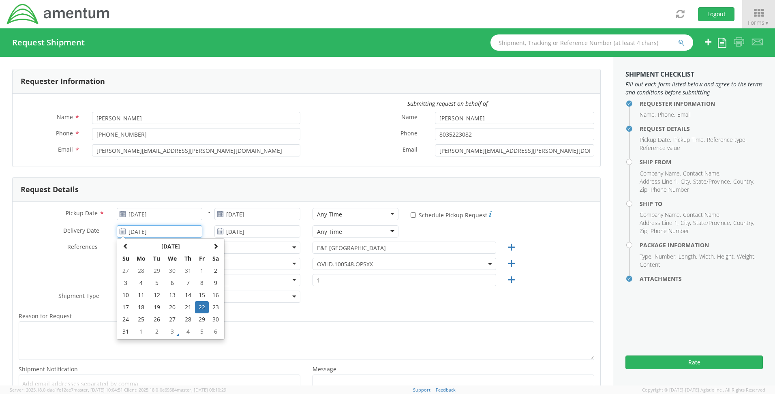
click at [178, 237] on input "[DATE]" at bounding box center [160, 231] width 86 height 12
click at [219, 247] on th at bounding box center [216, 246] width 14 height 12
click at [206, 269] on td "5" at bounding box center [202, 271] width 14 height 12
type input "[DATE]"
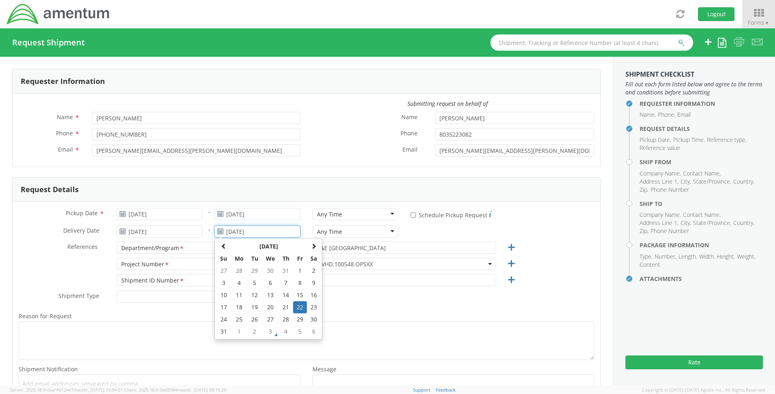
click at [268, 232] on input "[DATE]" at bounding box center [258, 231] width 86 height 12
click at [311, 246] on span at bounding box center [314, 246] width 6 height 6
click at [296, 269] on td "5" at bounding box center [300, 271] width 14 height 12
type input "[DATE]"
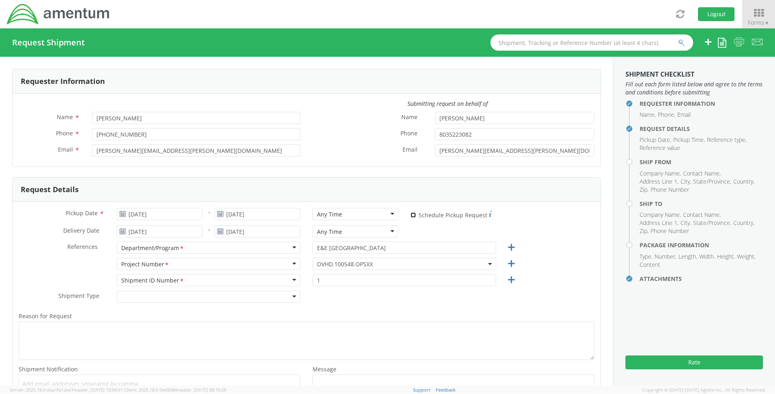
click at [412, 216] on input "* Schedule Pickup Request" at bounding box center [413, 214] width 5 height 5
checkbox input "true"
click at [391, 217] on div "Any Time" at bounding box center [356, 214] width 86 height 12
click at [379, 263] on span "OVHD.100548.OPSXX" at bounding box center [404, 264] width 175 height 8
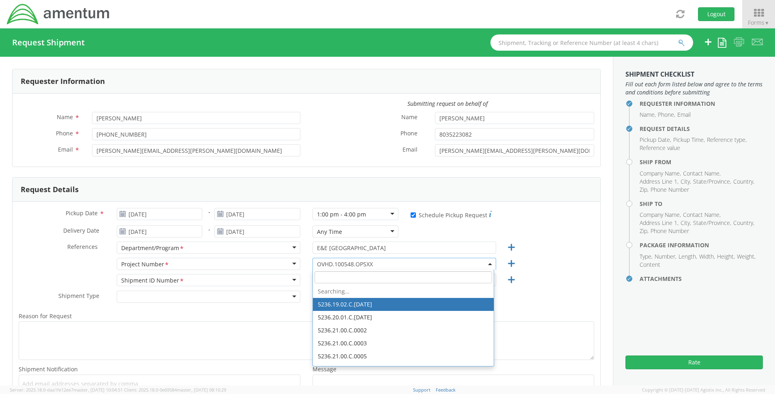
click at [340, 276] on input "search" at bounding box center [404, 277] width 178 height 12
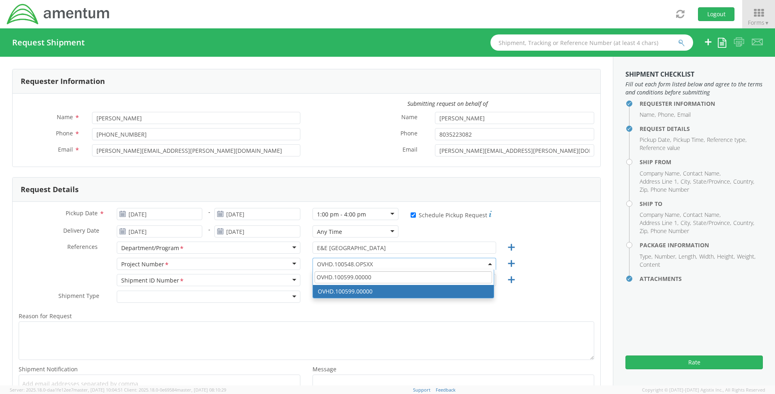
type input "OVHD.100599.00000"
select select "OVHD.100599.00000"
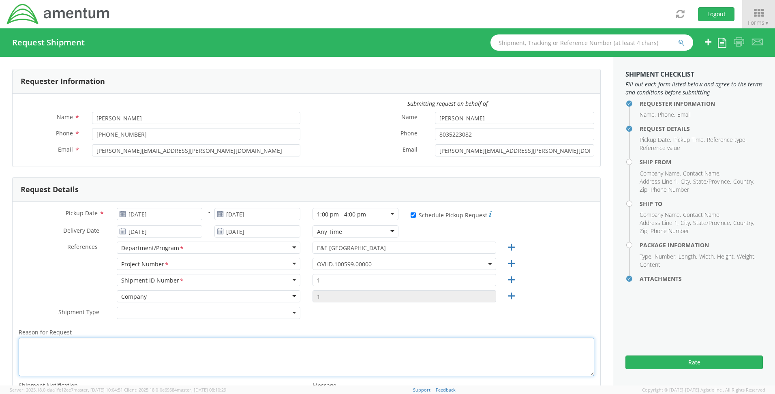
click at [41, 353] on textarea "Reason for Request *" at bounding box center [307, 357] width 576 height 39
type textarea "New Hire welcome package"
click at [175, 311] on div at bounding box center [209, 313] width 184 height 12
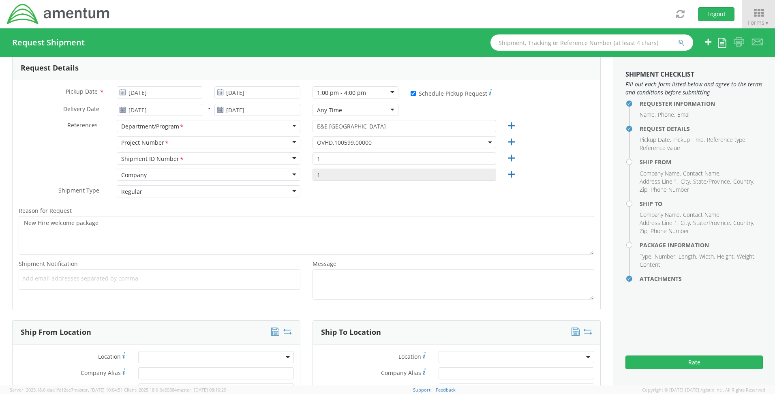
scroll to position [243, 0]
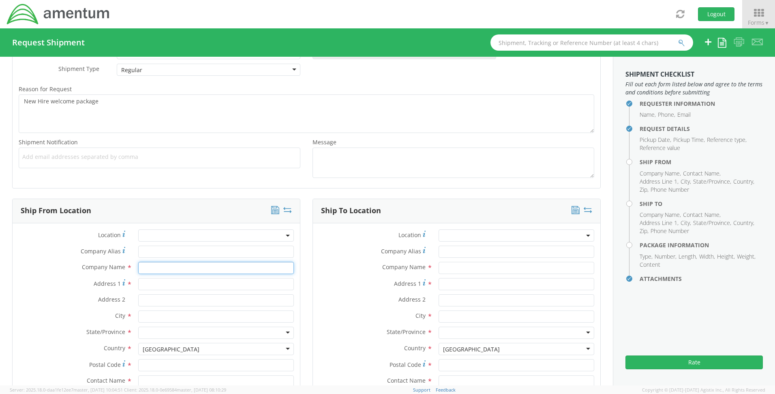
click at [157, 268] on input "text" at bounding box center [216, 268] width 156 height 12
type input "Amentum"
type input "[STREET_ADDRESS][PERSON_NAME]"
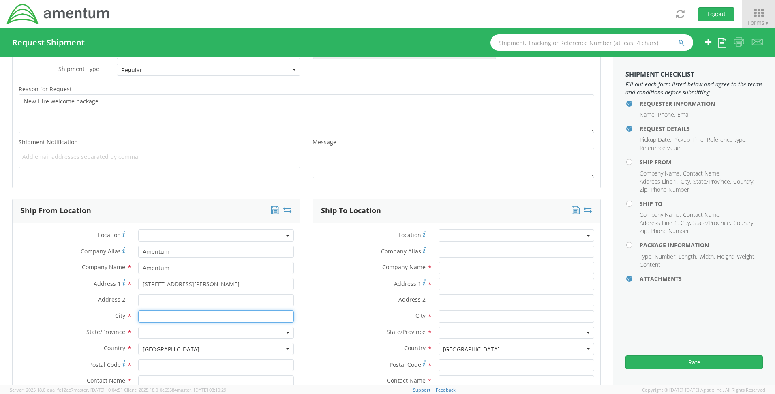
type input "Aiken"
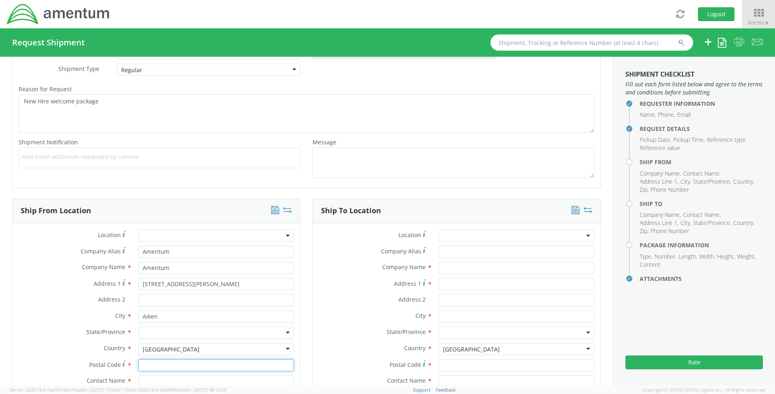
type input "29801"
type input "[PERSON_NAME]"
type input "8035223082"
type input "[PERSON_NAME][EMAIL_ADDRESS][PERSON_NAME][DOMAIN_NAME]"
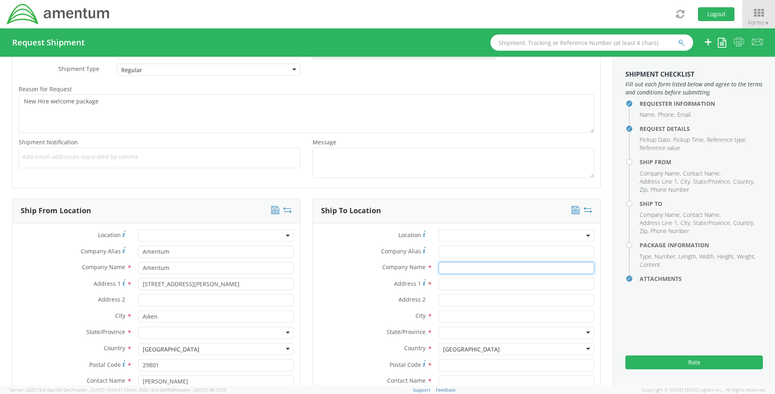
type input "Amentum"
type input "[STREET_ADDRESS]"
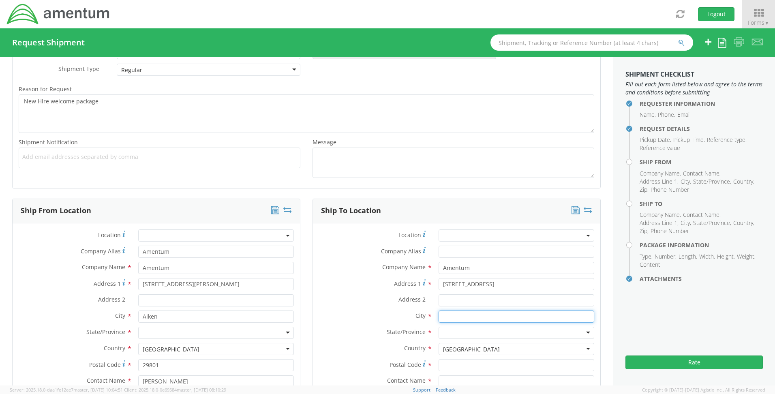
type input "[GEOGRAPHIC_DATA]"
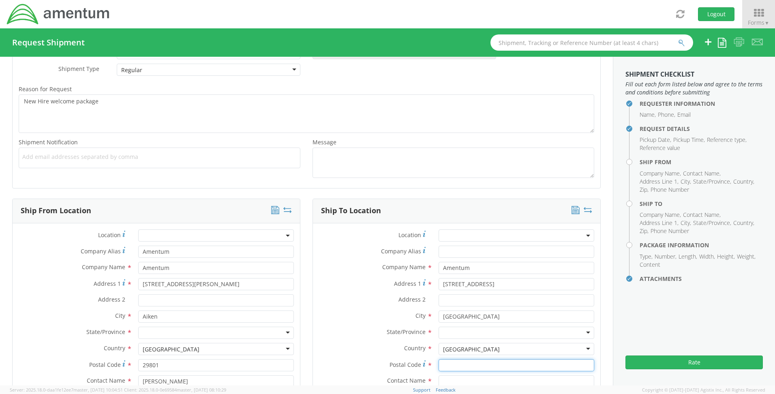
type input "11216"
type input "[PERSON_NAME]"
type input "[PHONE_NUMBER]"
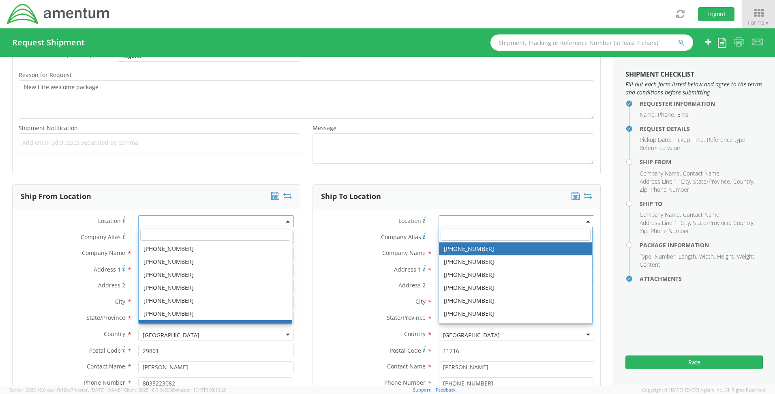
scroll to position [258, 0]
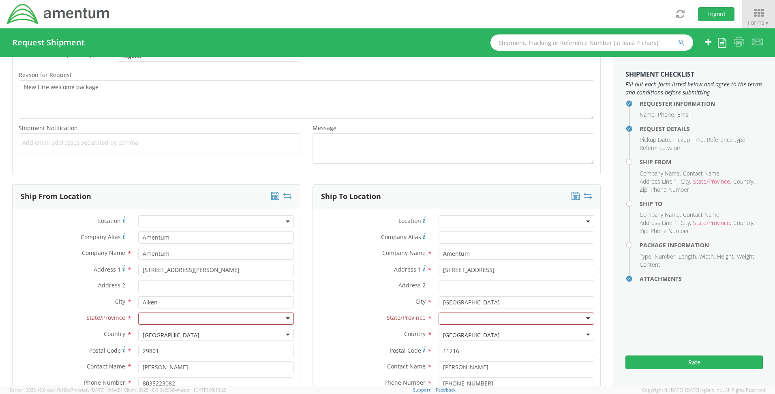
click at [55, 305] on label "City *" at bounding box center [73, 301] width 120 height 11
click at [147, 315] on div at bounding box center [216, 319] width 156 height 12
type input "s"
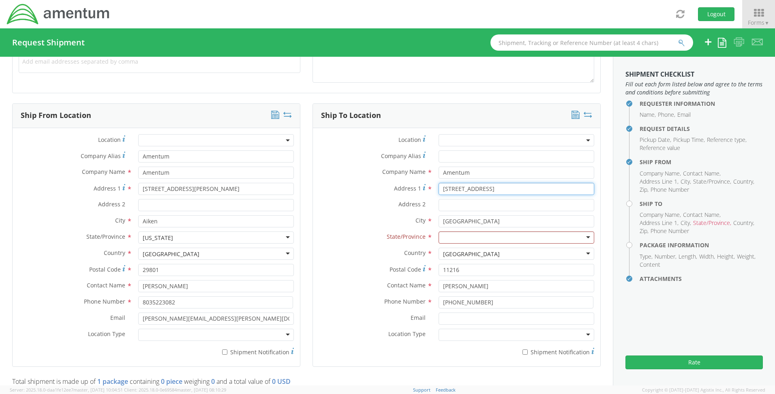
drag, startPoint x: 502, startPoint y: 187, endPoint x: 425, endPoint y: 185, distance: 76.7
click at [425, 185] on div "Address [STREET_ADDRESS]" at bounding box center [457, 189] width 288 height 12
click at [309, 216] on div "Ship To Location Location * Company Alias * Company Name * Amentum searching...…" at bounding box center [457, 240] width 300 height 274
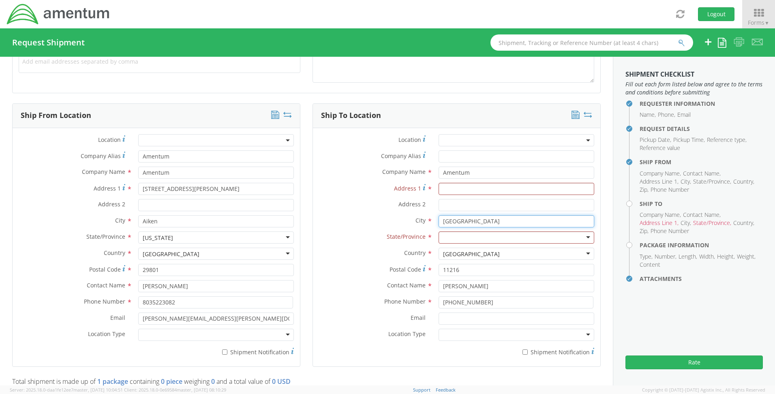
drag, startPoint x: 532, startPoint y: 224, endPoint x: 386, endPoint y: 224, distance: 146.8
click at [386, 224] on div "City * [GEOGRAPHIC_DATA] searching..." at bounding box center [457, 221] width 288 height 12
click at [319, 232] on label "State/Province *" at bounding box center [373, 237] width 120 height 11
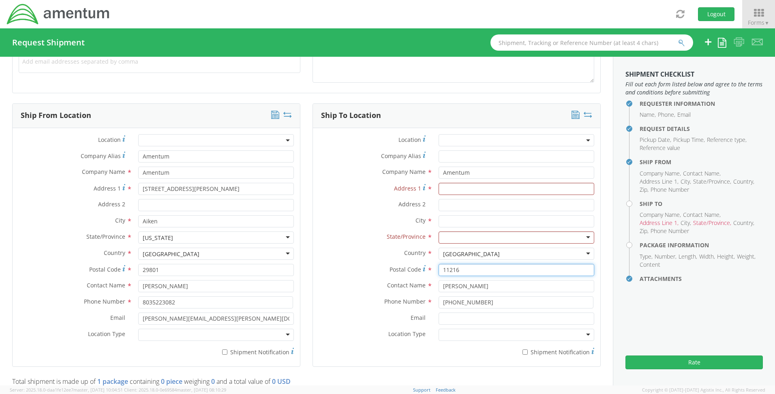
drag, startPoint x: 485, startPoint y: 265, endPoint x: 409, endPoint y: 266, distance: 75.8
click at [409, 266] on div "Postal Code * 11216" at bounding box center [457, 270] width 288 height 12
click at [307, 252] on div "Ship To Location Location * Company Alias * Company Name * Amentum searching...…" at bounding box center [457, 240] width 300 height 274
drag, startPoint x: 476, startPoint y: 285, endPoint x: 319, endPoint y: 266, distance: 158.9
click at [427, 285] on div "Contact Name * [PERSON_NAME]" at bounding box center [457, 286] width 288 height 12
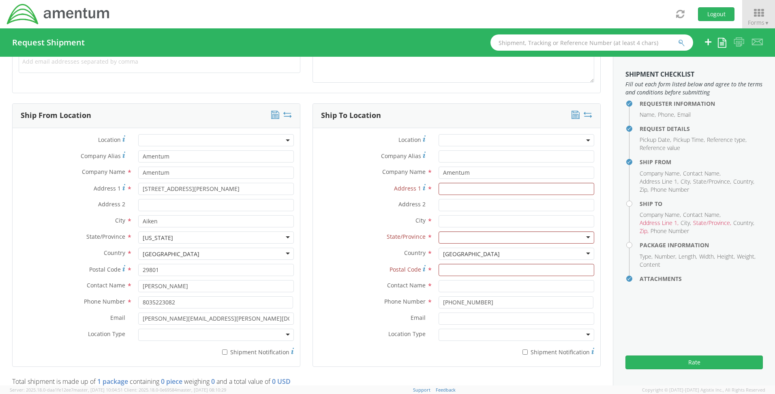
click at [318, 264] on label "Postal Code *" at bounding box center [373, 269] width 120 height 11
click at [439, 264] on input "Postal Code *" at bounding box center [517, 270] width 156 height 12
drag, startPoint x: 485, startPoint y: 300, endPoint x: 394, endPoint y: 300, distance: 90.8
click at [394, 300] on div "Phone Number * [PHONE_NUMBER]" at bounding box center [457, 302] width 288 height 12
drag, startPoint x: 332, startPoint y: 281, endPoint x: 410, endPoint y: 206, distance: 108.7
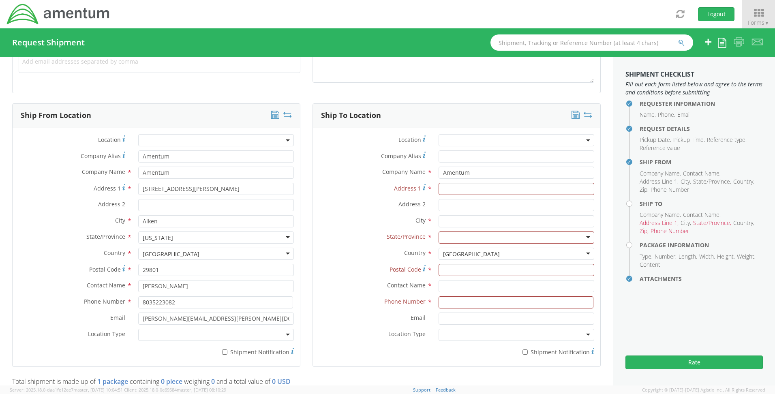
click at [332, 280] on label "Contact Name *" at bounding box center [373, 285] width 120 height 11
click at [452, 189] on input "Address 1 *" at bounding box center [517, 189] width 156 height 12
type input "[STREET_ADDRESS][PERSON_NAME]"
type input "Fredonia"
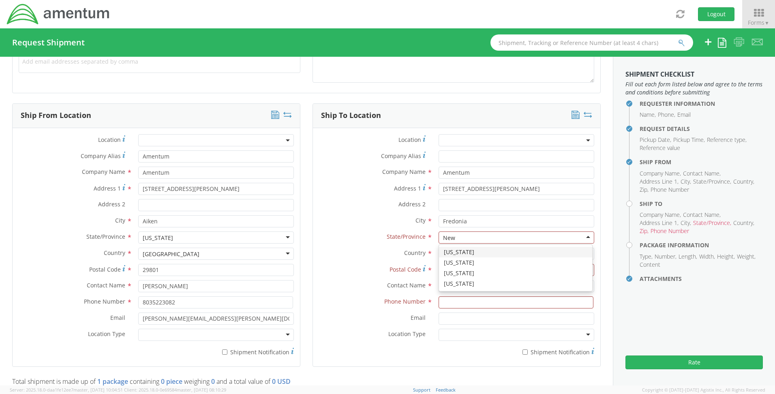
type input "New Y"
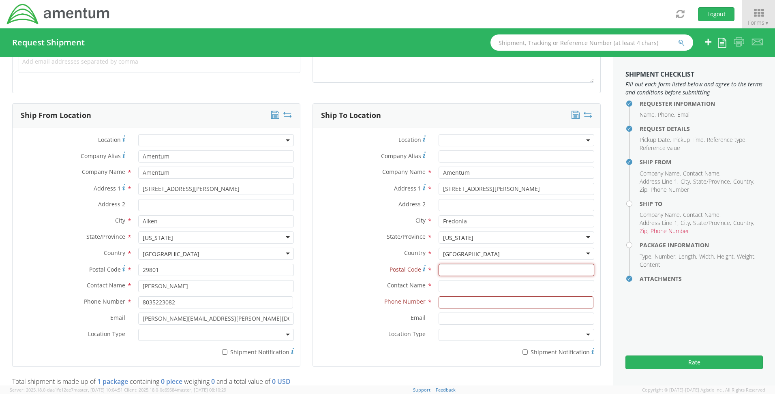
click at [444, 267] on input "Postal Code *" at bounding box center [517, 270] width 156 height 12
type input "14063"
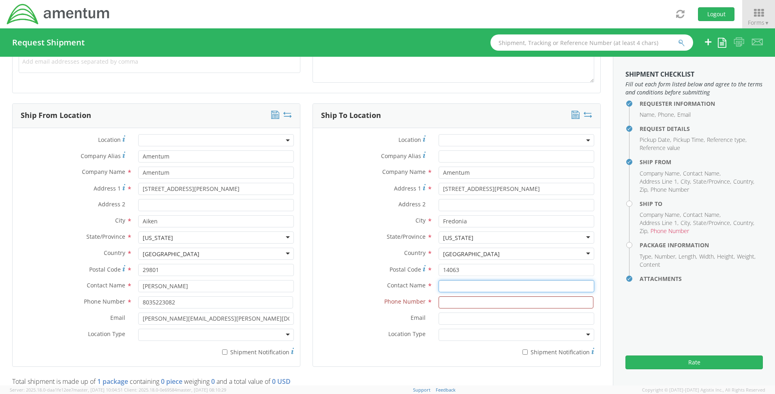
click at [442, 289] on input "text" at bounding box center [517, 286] width 156 height 12
type input "[PERSON_NAME]"
click at [445, 303] on input at bounding box center [516, 302] width 155 height 12
click at [439, 304] on input at bounding box center [516, 302] width 155 height 12
type input "[PHONE_NUMBER]"
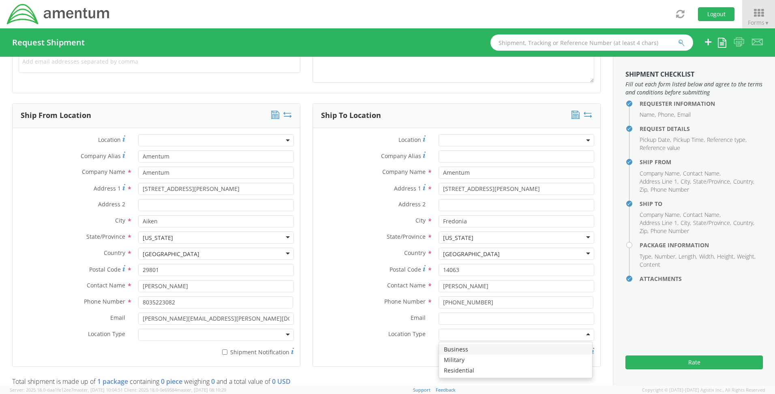
click at [452, 330] on div at bounding box center [517, 335] width 156 height 12
click at [184, 339] on div at bounding box center [216, 335] width 156 height 12
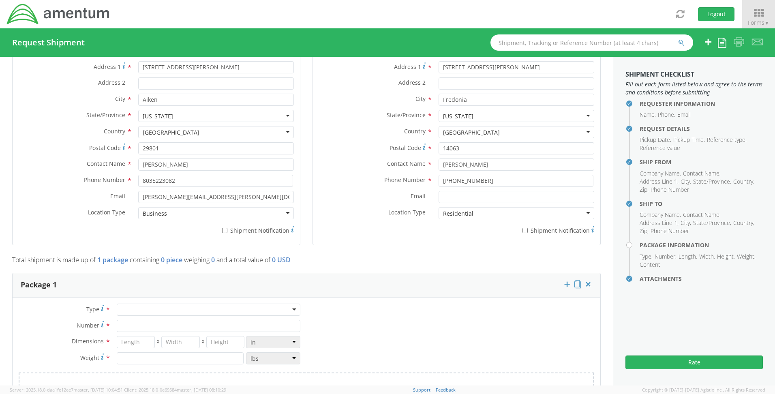
scroll to position [541, 0]
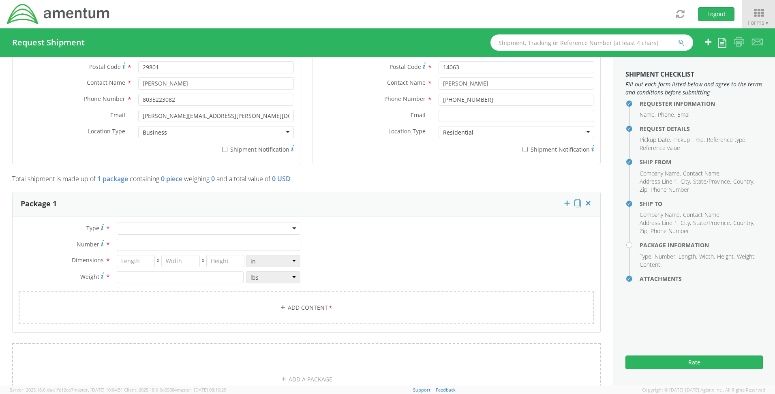
click at [122, 222] on div "Type * Crate(s) Envelope Pallet(s) Oversized (Not Stackable) Pallet(s) Oversize…" at bounding box center [307, 275] width 588 height 116
click at [131, 223] on div at bounding box center [209, 229] width 184 height 12
click at [137, 240] on input "Number *" at bounding box center [209, 245] width 184 height 12
type input "1"
click at [137, 258] on input "number" at bounding box center [136, 261] width 39 height 12
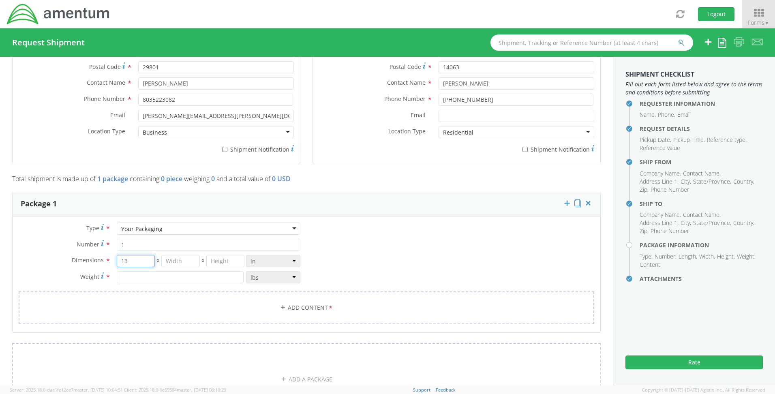
type input "13"
click at [175, 262] on input "number" at bounding box center [180, 261] width 39 height 12
click at [214, 262] on input "number" at bounding box center [225, 261] width 39 height 12
click at [183, 260] on input "1" at bounding box center [180, 261] width 39 height 12
type input "10"
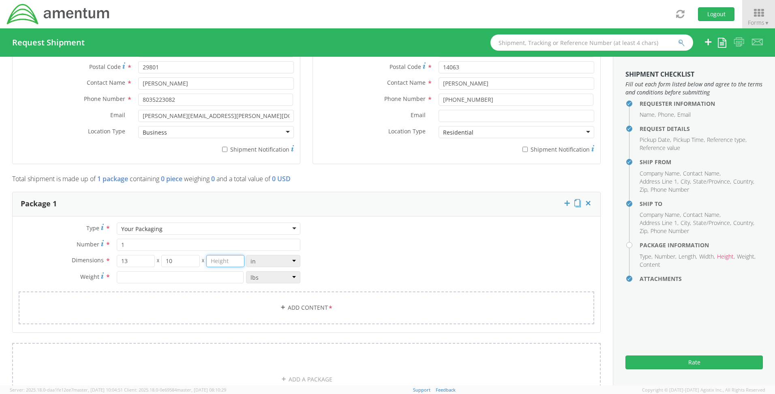
click at [215, 261] on input "number" at bounding box center [225, 261] width 39 height 12
type input "0"
type input "6"
click at [136, 274] on input "number" at bounding box center [180, 277] width 127 height 12
type input "5"
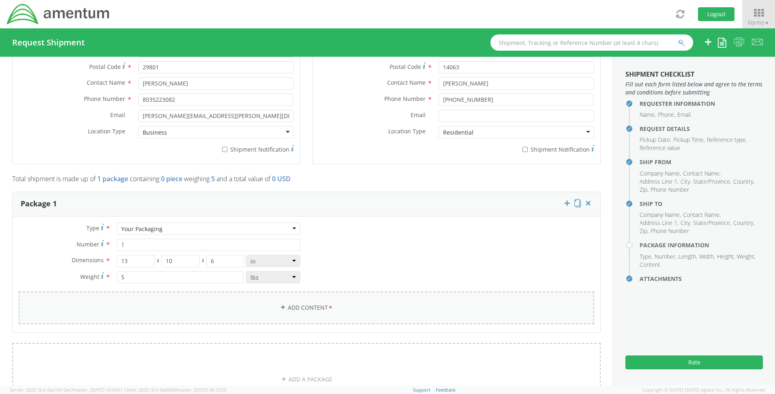
click at [168, 306] on link "Add Content *" at bounding box center [307, 308] width 576 height 33
select select
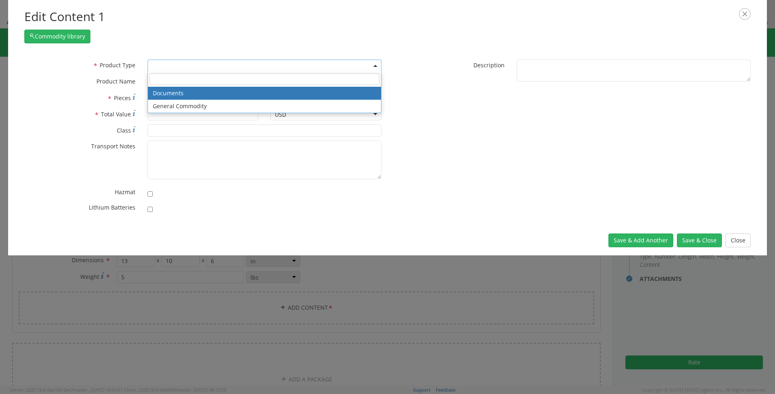
click at [161, 67] on span at bounding box center [265, 66] width 234 height 12
select select "DOCUMENT"
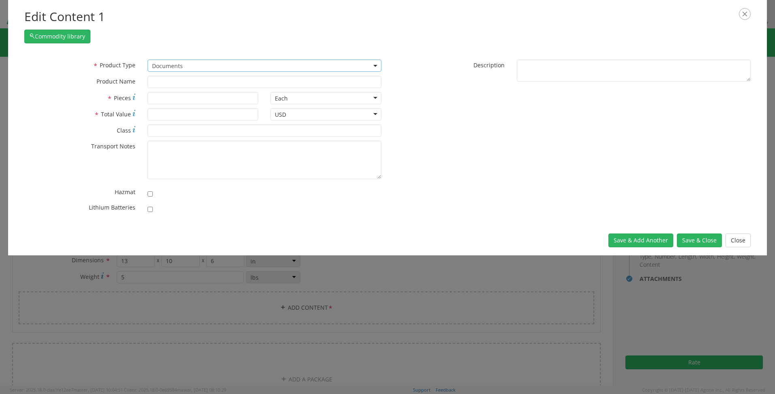
type input "Documents"
type input "1"
type textarea "Documents"
click at [159, 101] on input "1" at bounding box center [203, 98] width 111 height 12
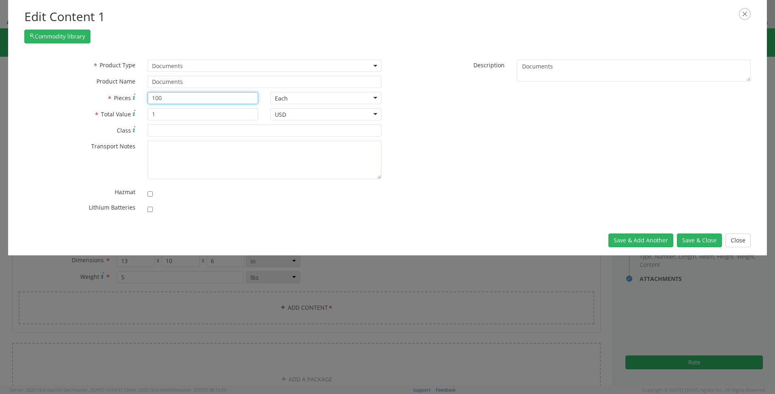
type input "100"
click at [163, 113] on input "1" at bounding box center [203, 114] width 111 height 12
click at [649, 237] on button "Save & Add Another" at bounding box center [641, 241] width 65 height 14
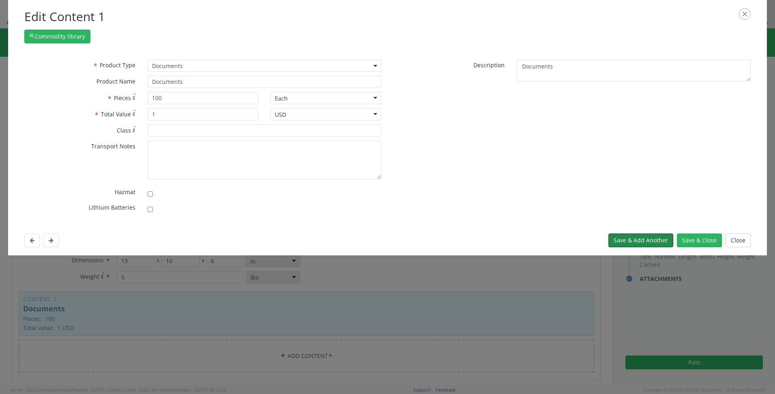
select select
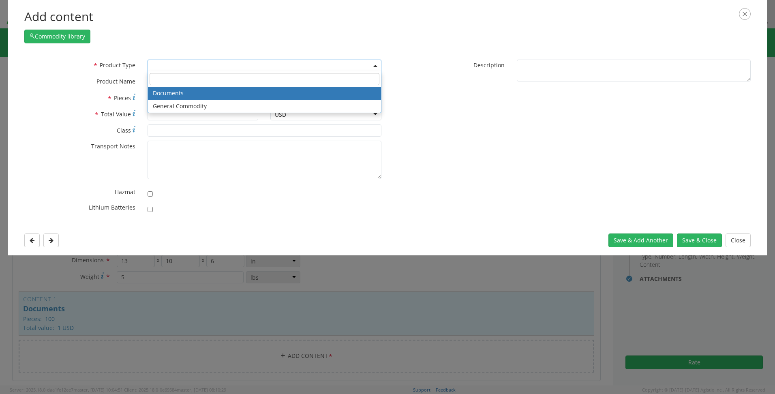
click at [177, 64] on span at bounding box center [265, 66] width 234 height 12
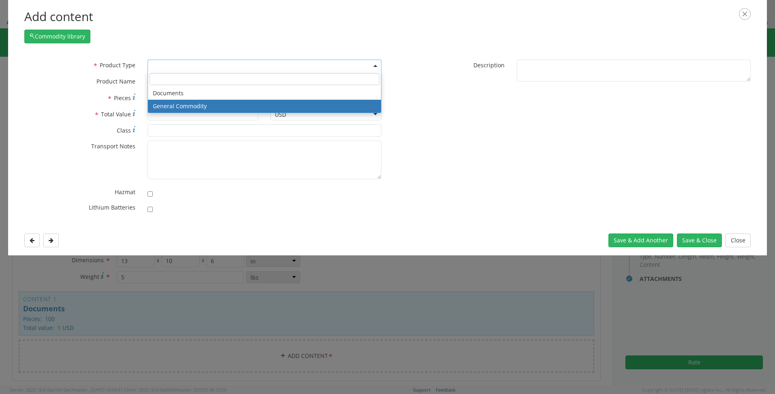
select select "COMMODITY"
type input "General Commodity"
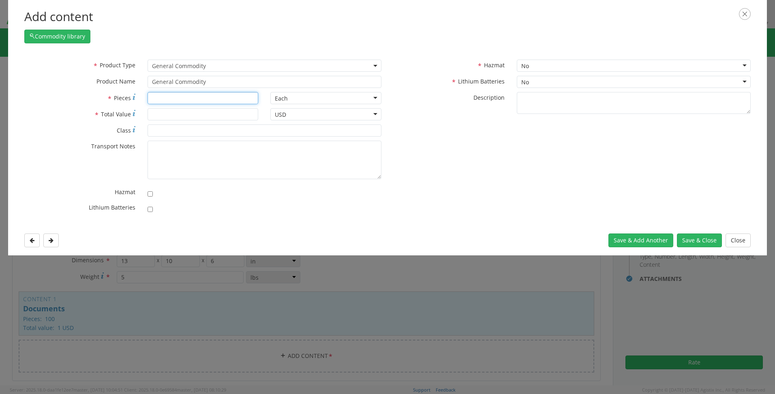
click at [164, 95] on input "* Pieces" at bounding box center [203, 98] width 111 height 12
type input "8"
click at [168, 109] on input "* Total Value" at bounding box center [203, 114] width 111 height 12
type input "100"
click at [678, 238] on button "Save & Close" at bounding box center [699, 241] width 45 height 14
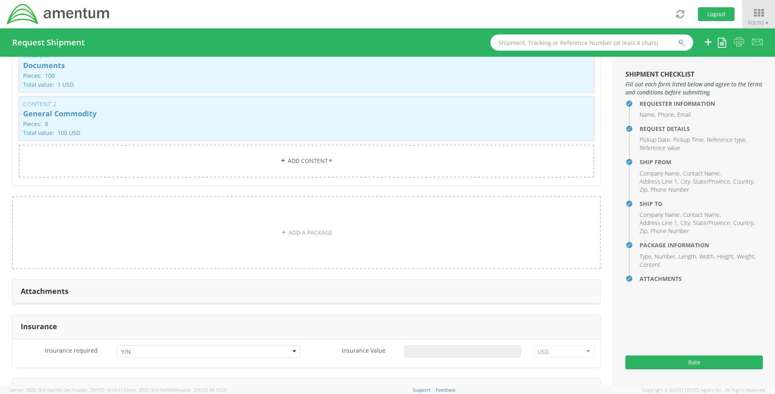
scroll to position [906, 0]
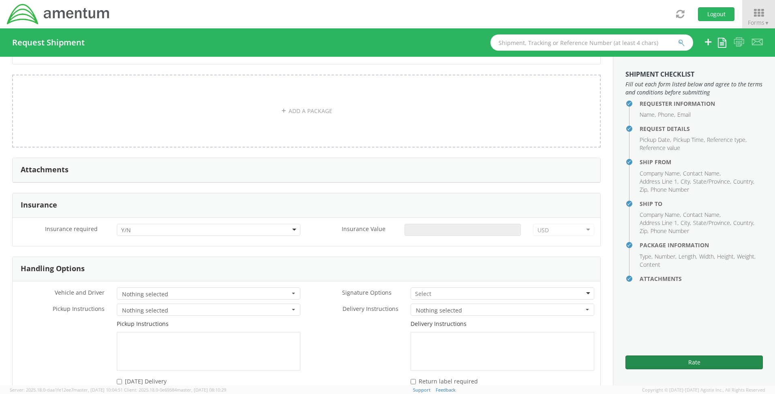
click at [698, 363] on button "Rate" at bounding box center [694, 363] width 137 height 14
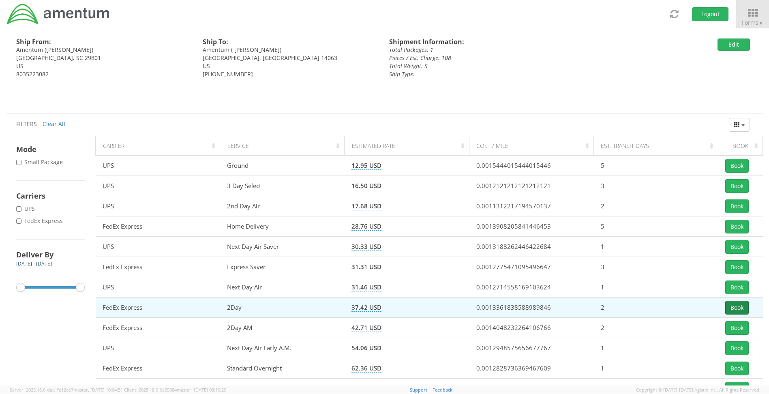
click at [738, 311] on button "Book" at bounding box center [737, 308] width 24 height 14
